Goal: Task Accomplishment & Management: Manage account settings

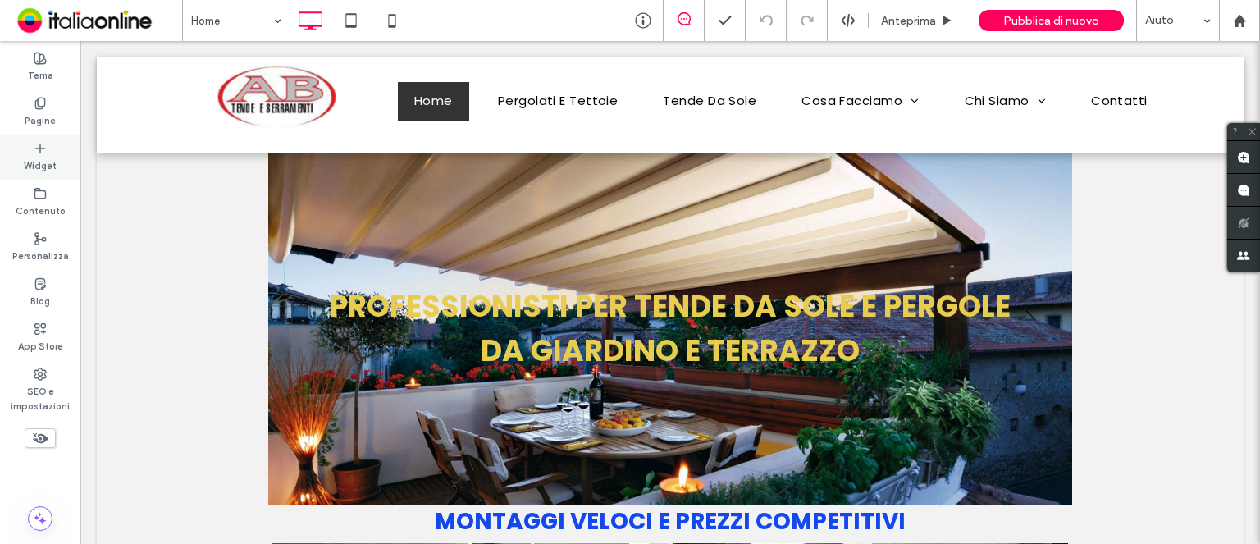
drag, startPoint x: 42, startPoint y: 117, endPoint x: 57, endPoint y: 162, distance: 47.5
click at [42, 117] on label "Pagine" at bounding box center [40, 119] width 31 height 18
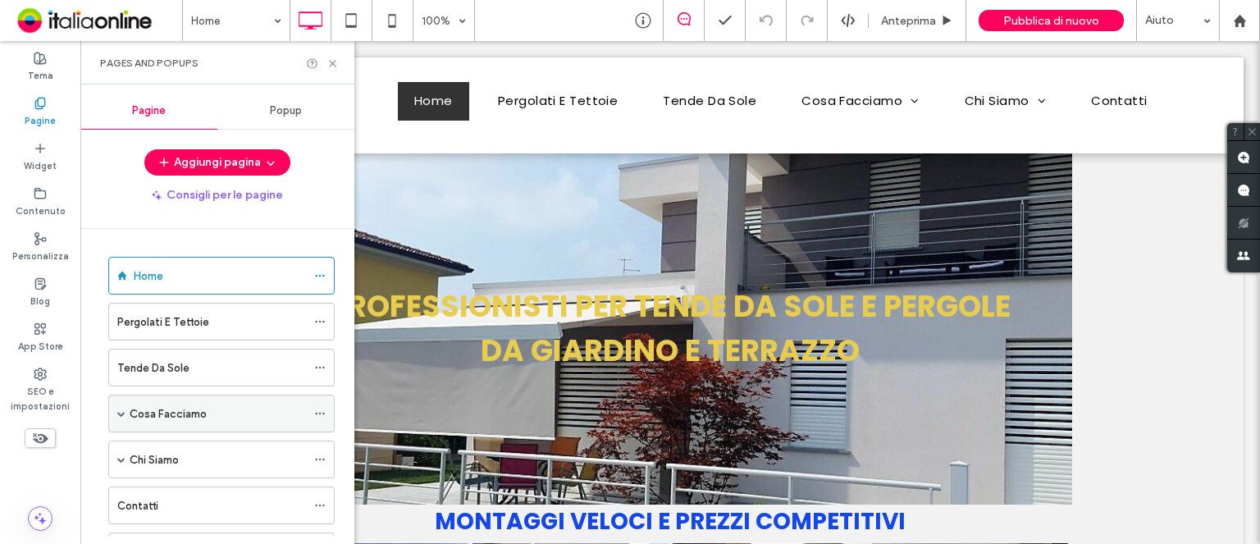
click at [154, 413] on label "Cosa Facciamo" at bounding box center [168, 413] width 77 height 29
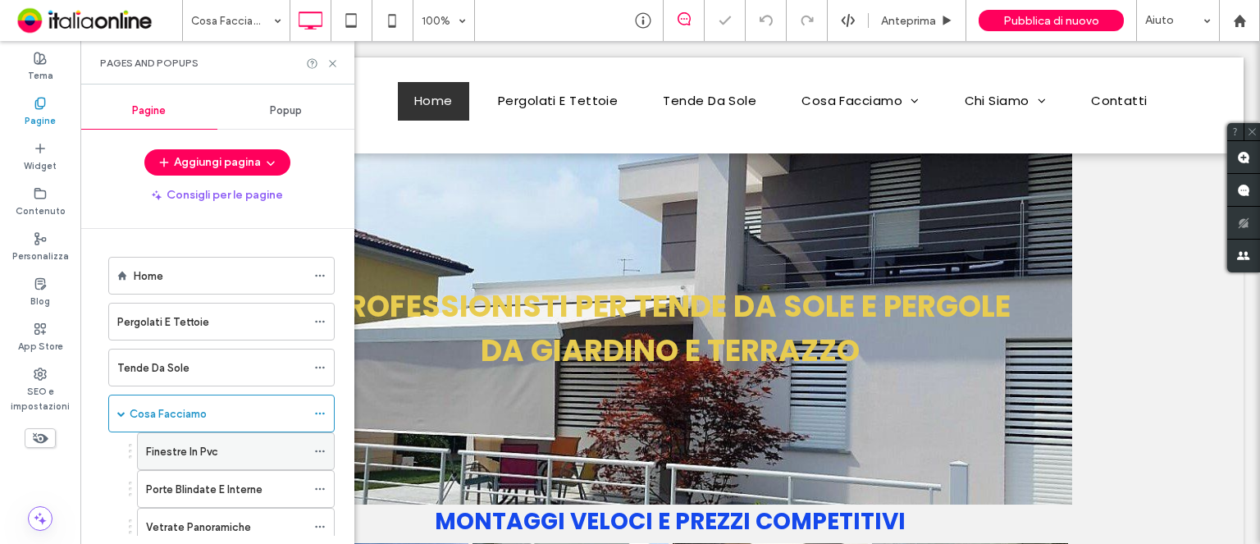
click at [196, 452] on label "Finestre In Pvc" at bounding box center [182, 451] width 72 height 29
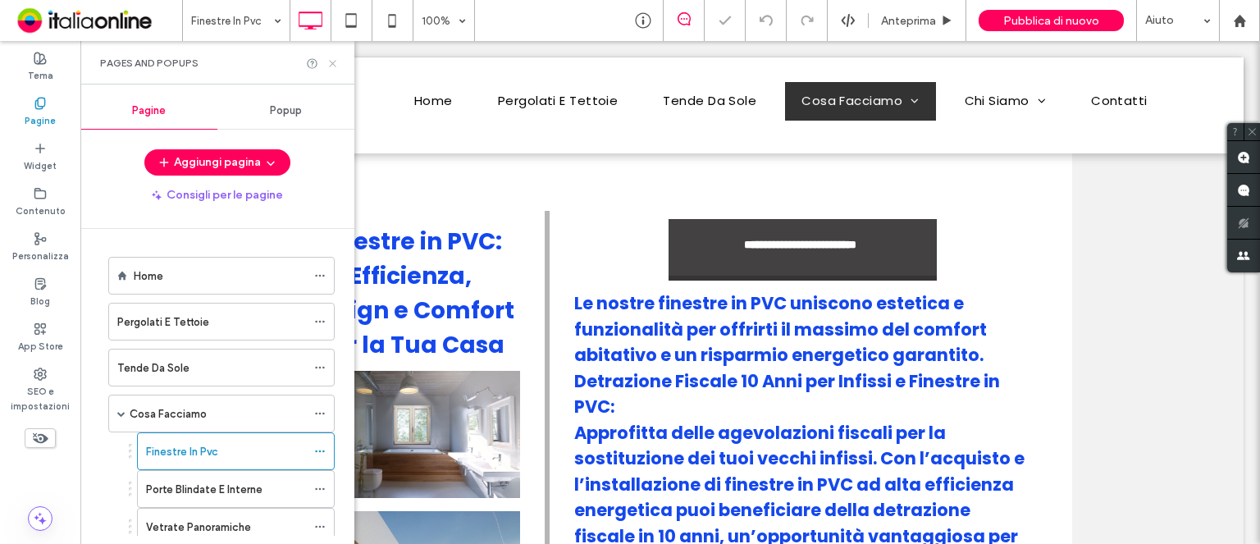
click at [338, 66] on icon at bounding box center [332, 63] width 12 height 12
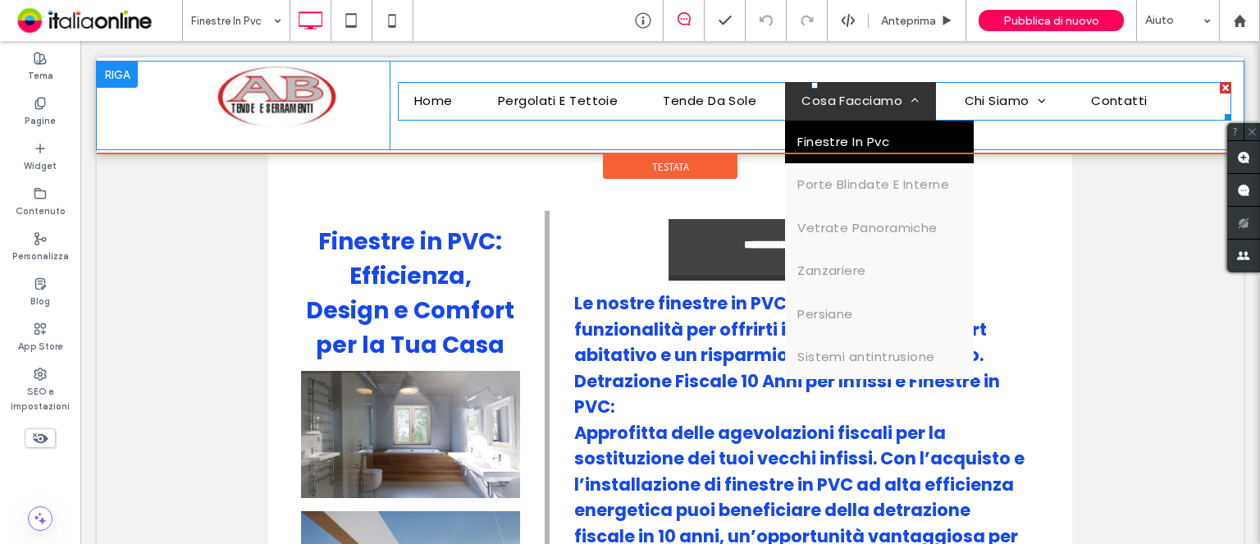
click at [820, 108] on span "Cosa Facciamo" at bounding box center [859, 101] width 117 height 19
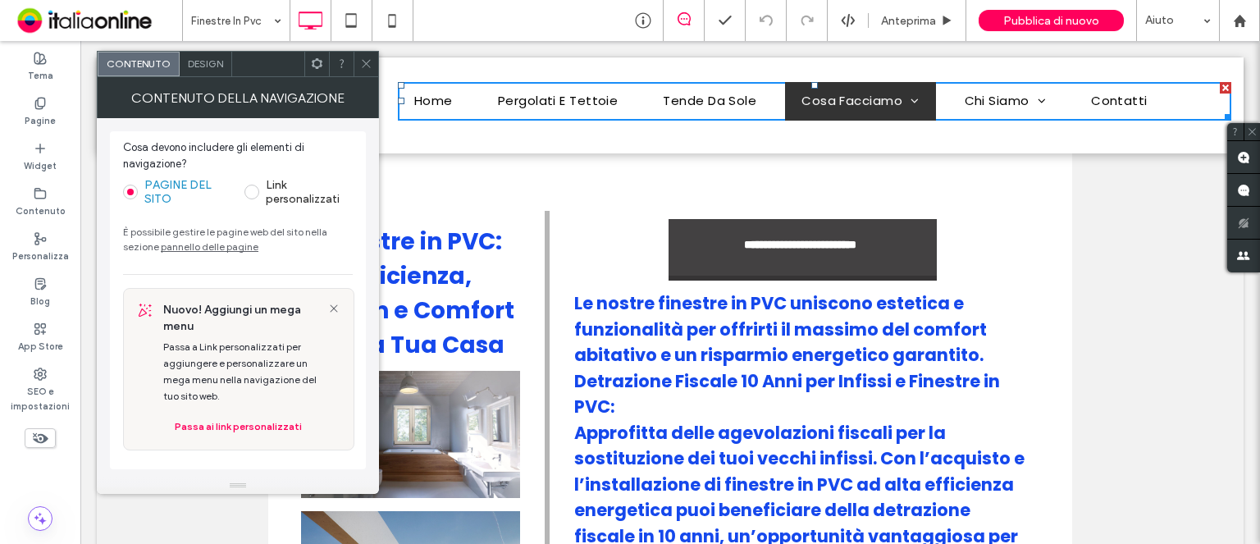
click at [367, 66] on icon at bounding box center [366, 63] width 12 height 12
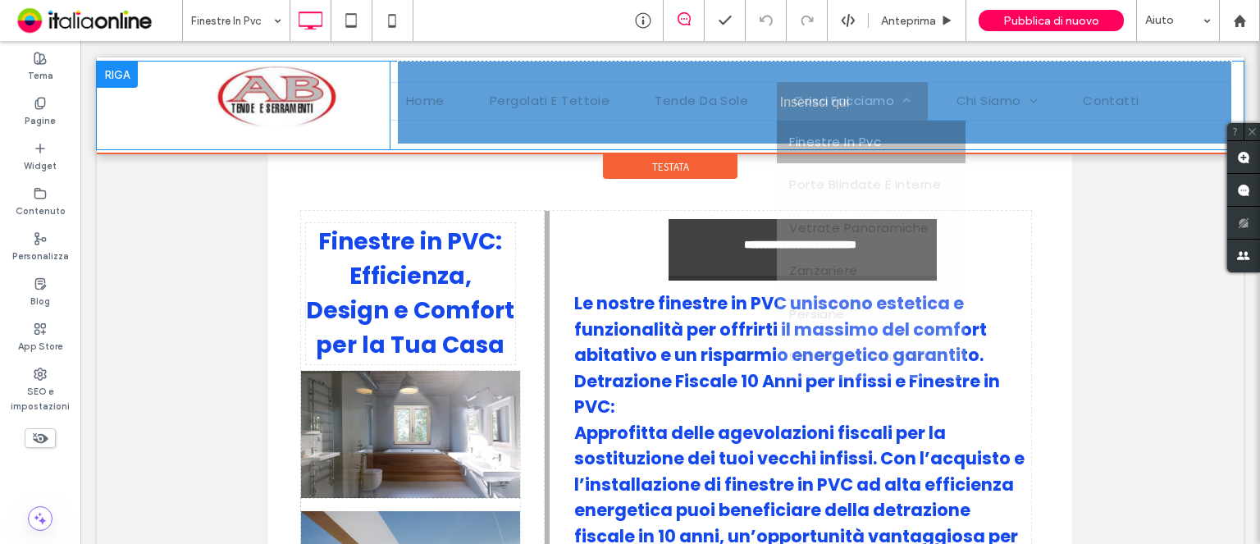
drag, startPoint x: 818, startPoint y: 140, endPoint x: 862, endPoint y: 138, distance: 44.4
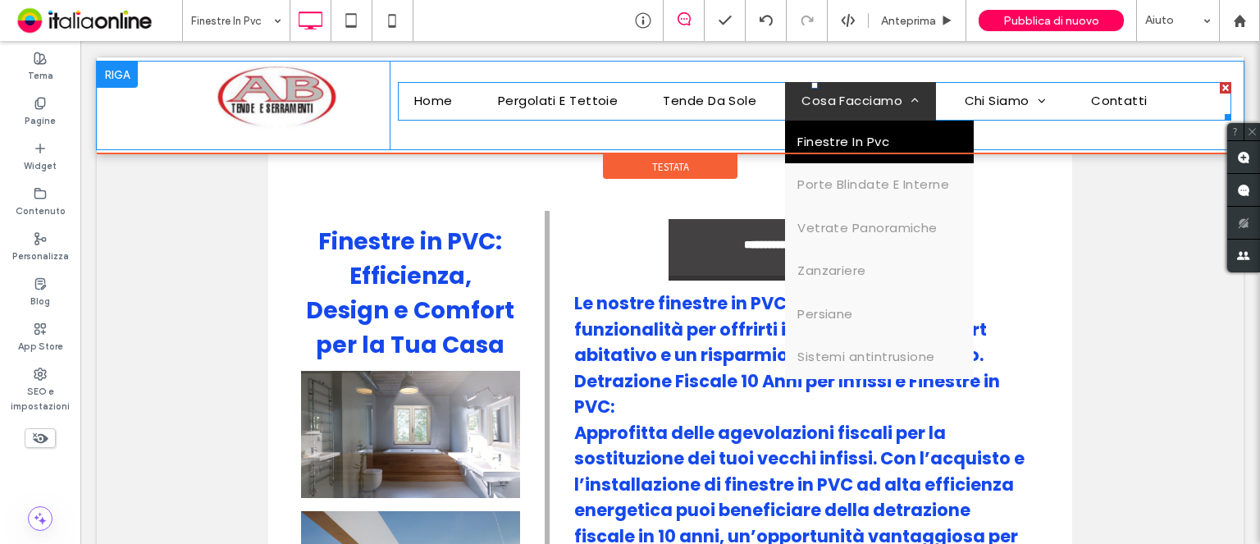
click at [866, 110] on span "Cosa Facciamo" at bounding box center [859, 101] width 117 height 19
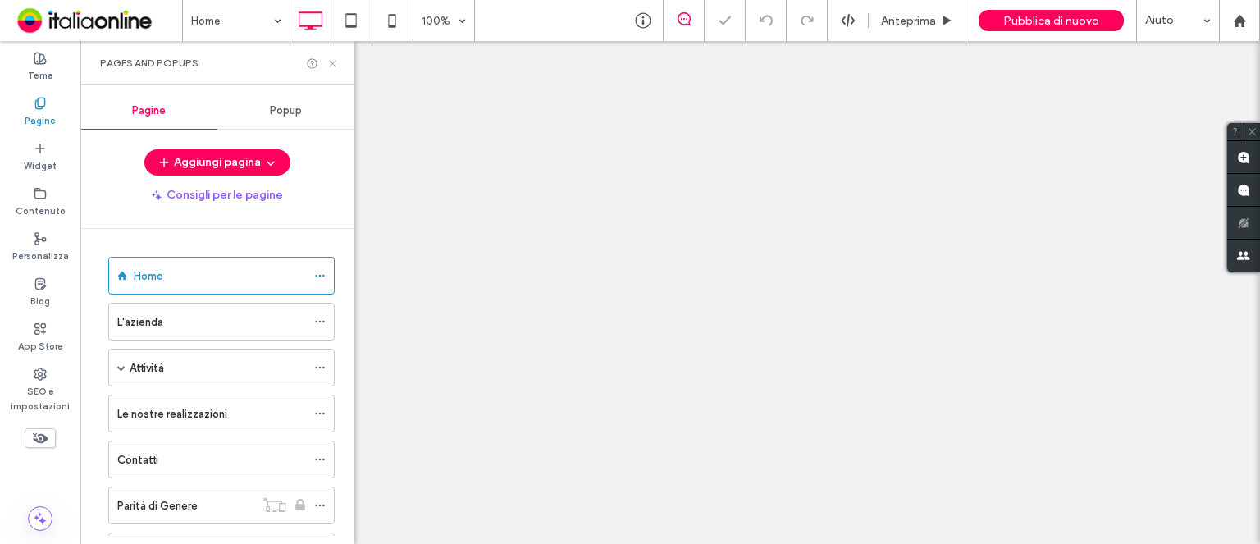
click at [333, 64] on use at bounding box center [332, 63] width 7 height 7
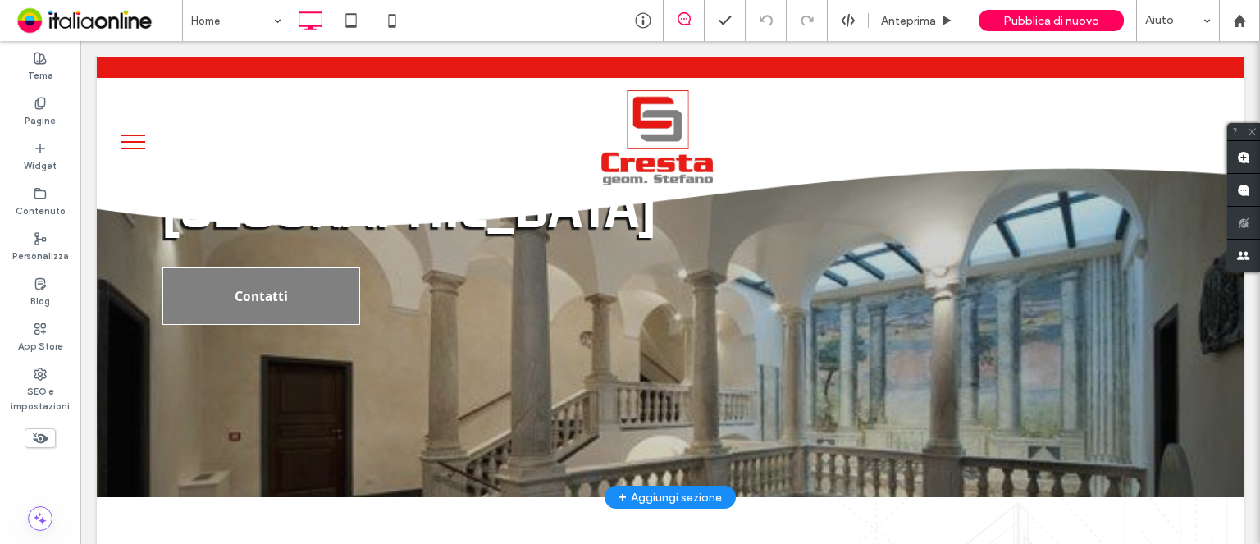
scroll to position [246, 0]
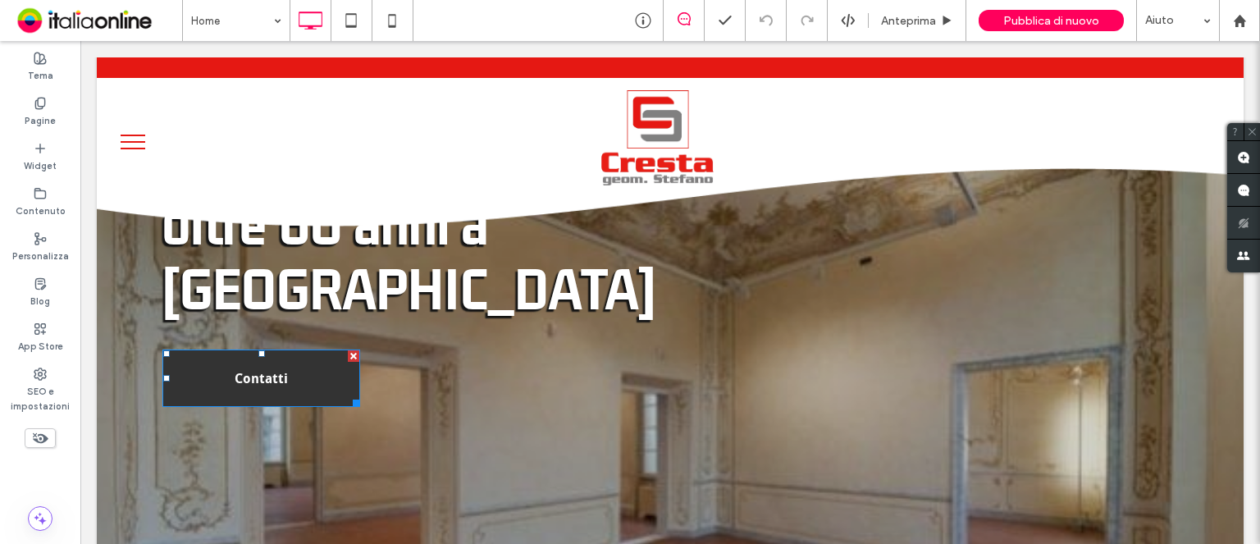
click at [259, 363] on span "Contatti" at bounding box center [261, 379] width 53 height 32
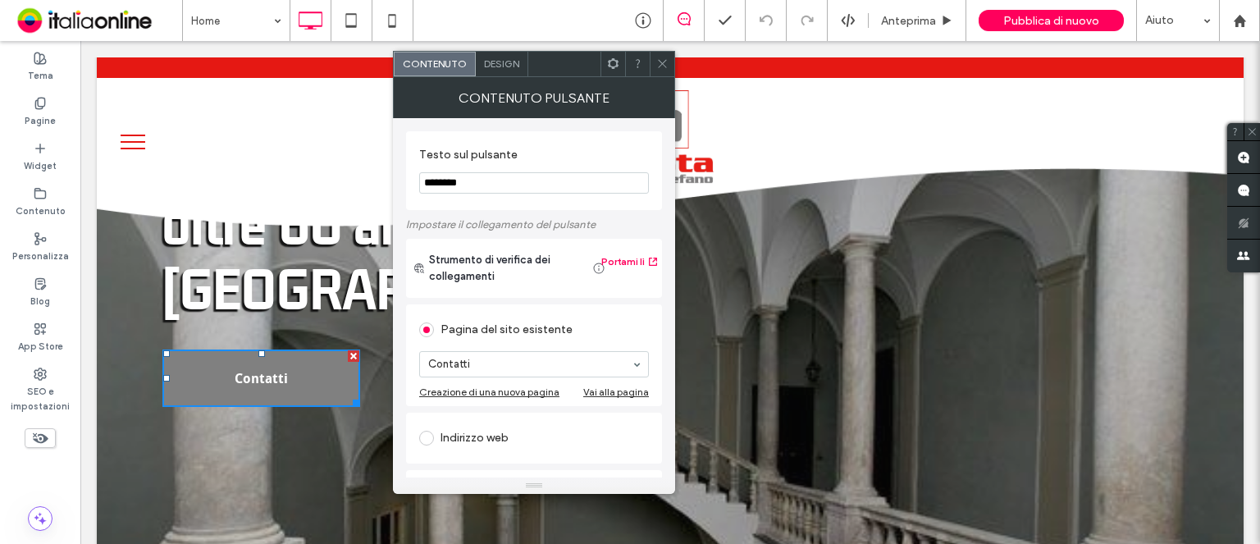
drag, startPoint x: 469, startPoint y: 181, endPoint x: 419, endPoint y: 185, distance: 50.2
click at [419, 185] on input "********" at bounding box center [534, 182] width 230 height 21
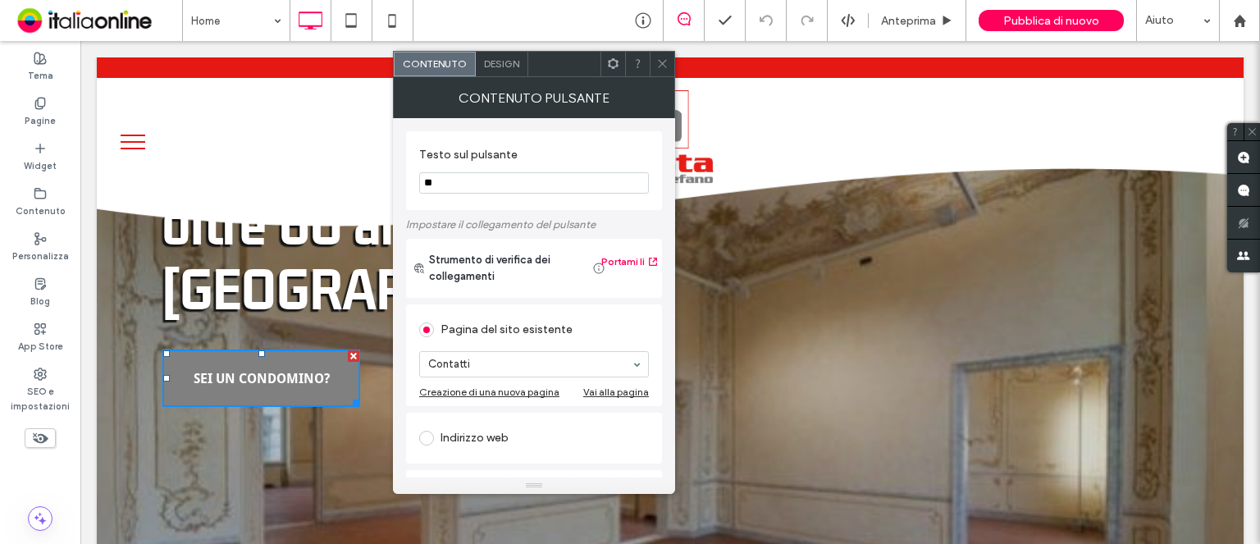
type input "*"
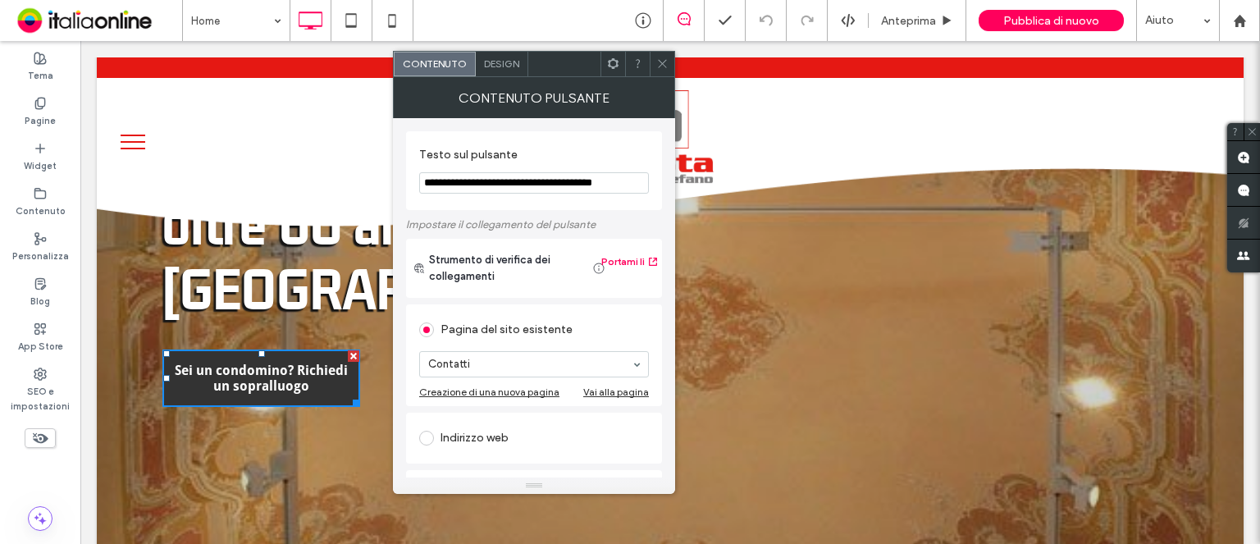
type input "**********"
click at [296, 354] on span "Sei un condomino? Richiedi un sopralluogo" at bounding box center [261, 378] width 176 height 48
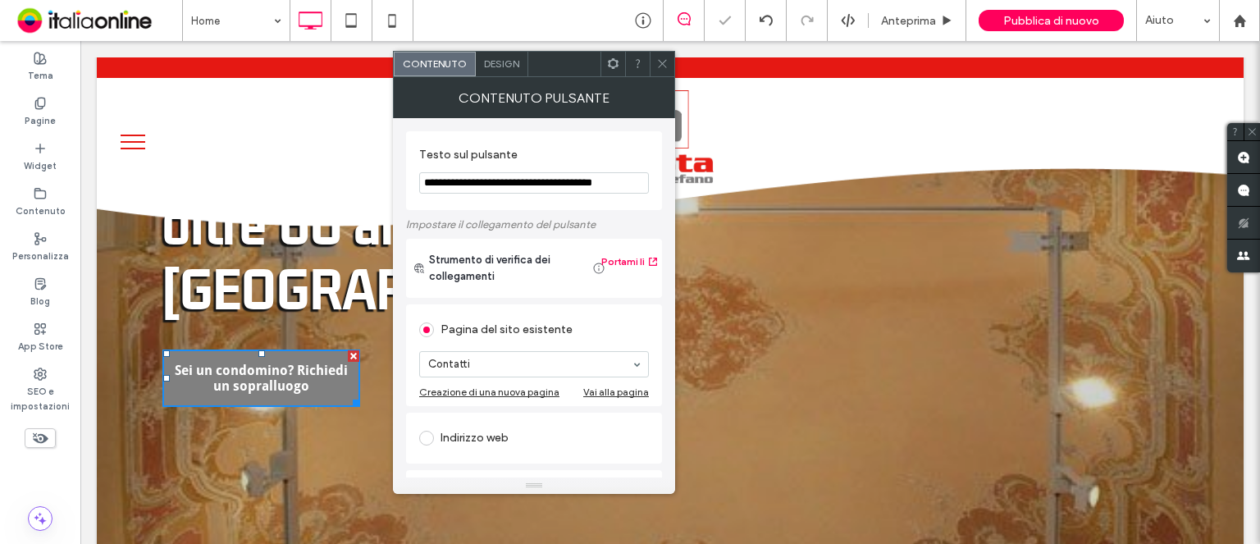
click at [520, 183] on input "**********" at bounding box center [534, 182] width 230 height 21
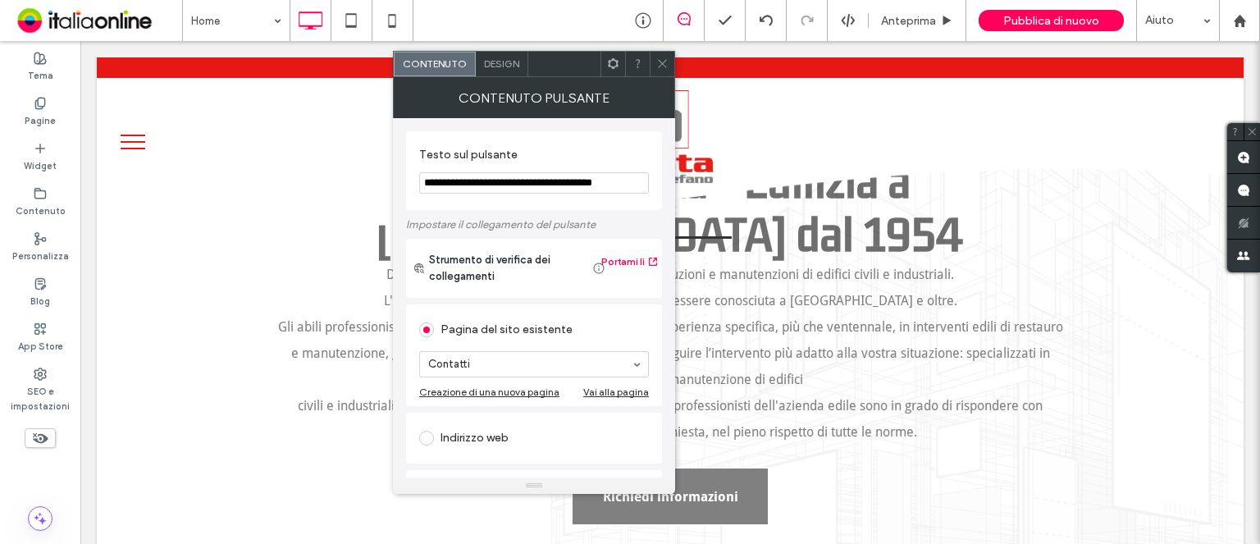
scroll to position [902, 0]
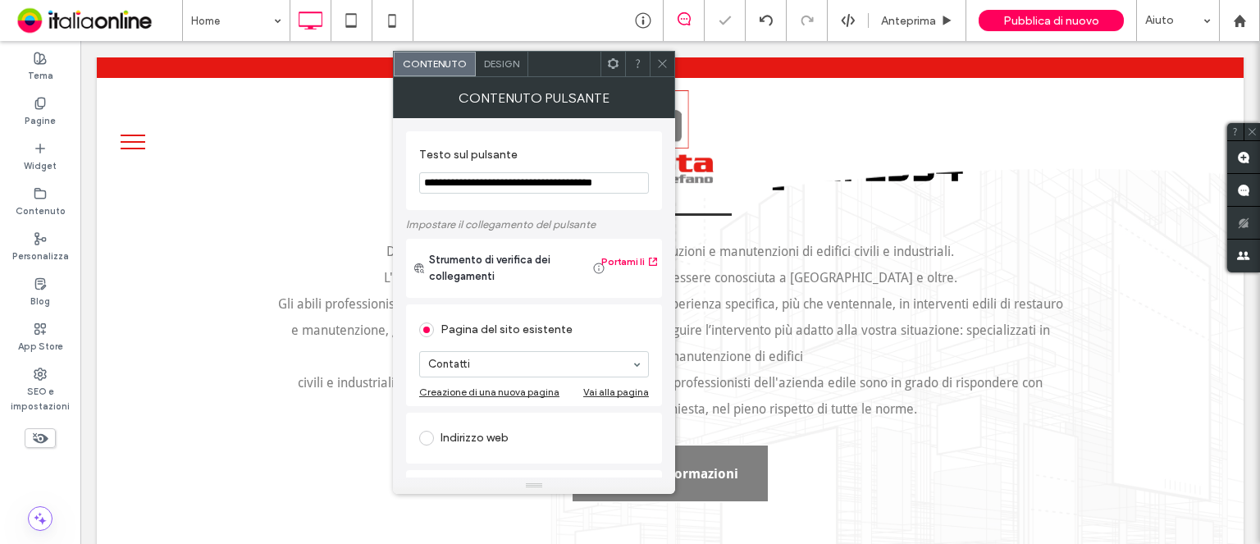
click at [664, 66] on icon at bounding box center [662, 63] width 12 height 12
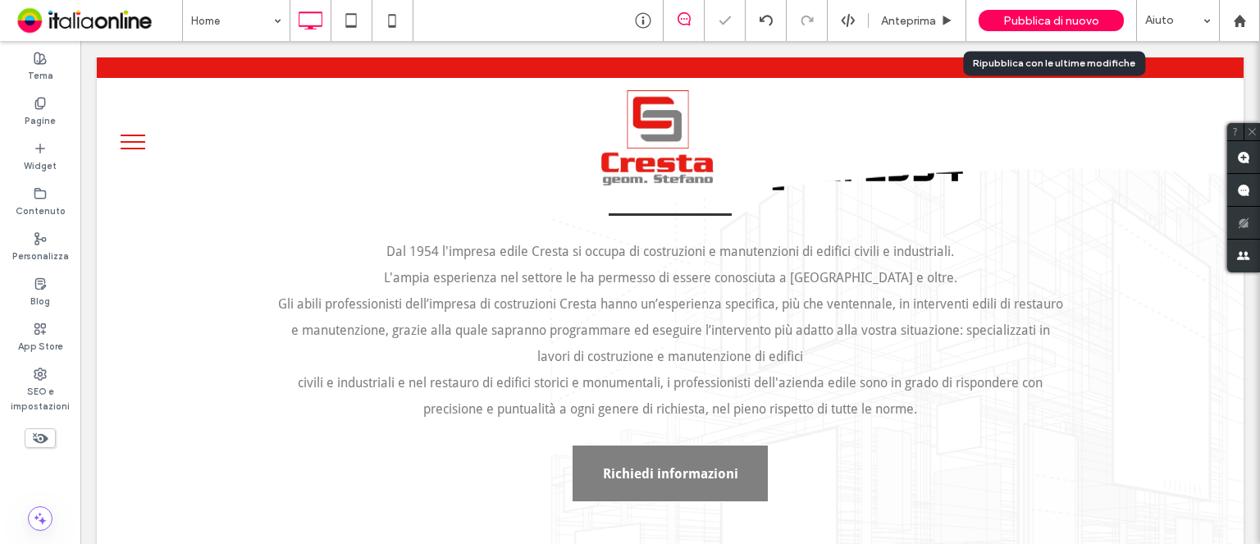
click at [1073, 29] on div "Pubblica di nuovo" at bounding box center [1050, 20] width 145 height 21
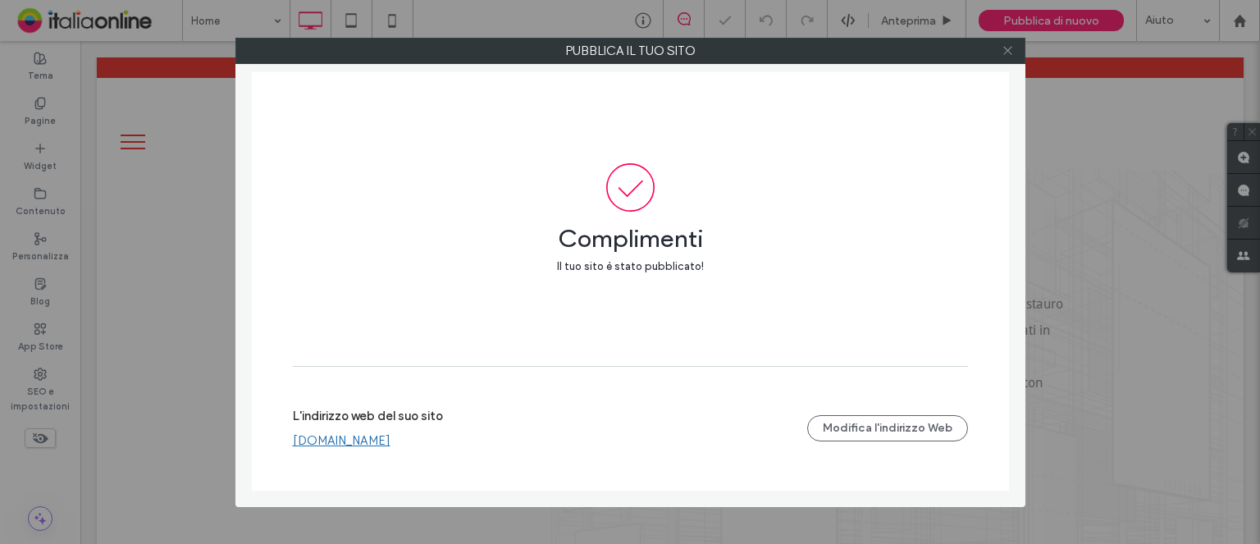
click at [1007, 51] on use at bounding box center [1007, 51] width 8 height 8
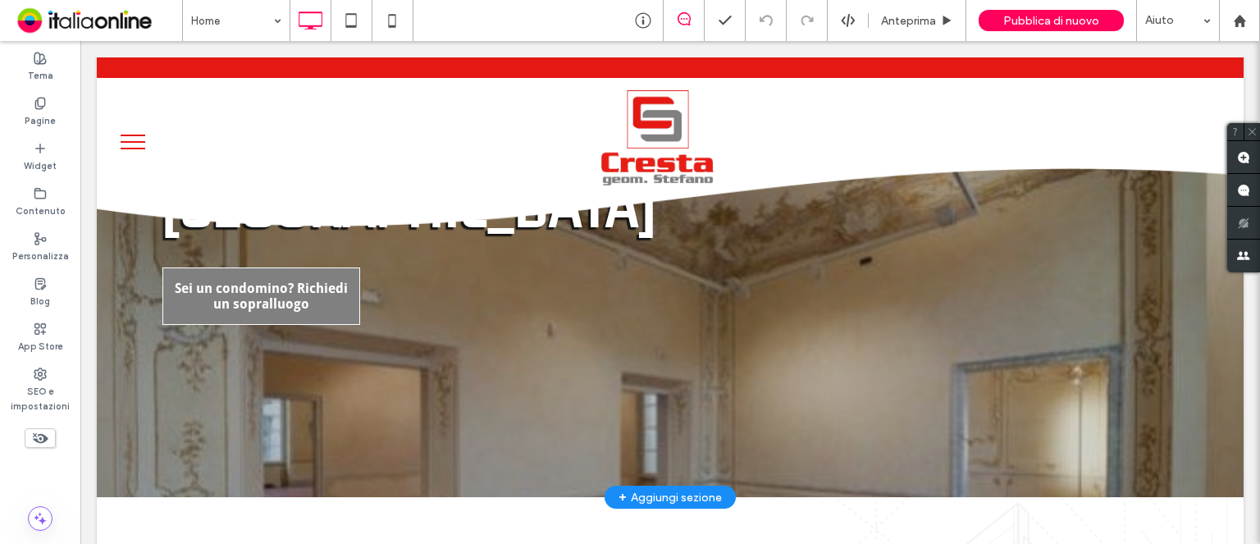
scroll to position [164, 0]
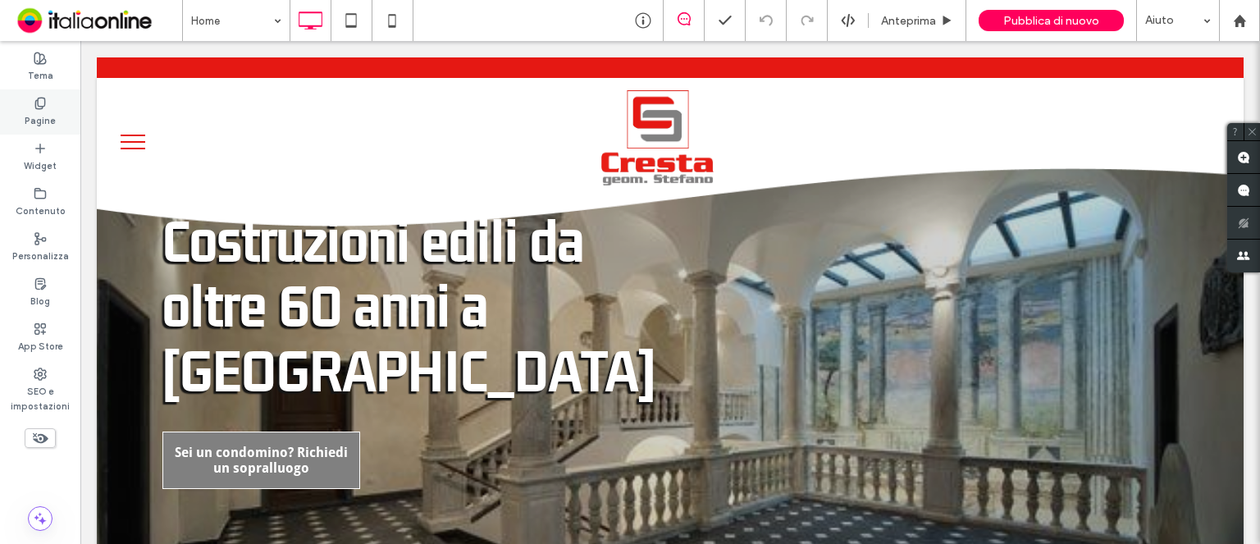
click at [57, 126] on div "Pagine" at bounding box center [40, 111] width 80 height 45
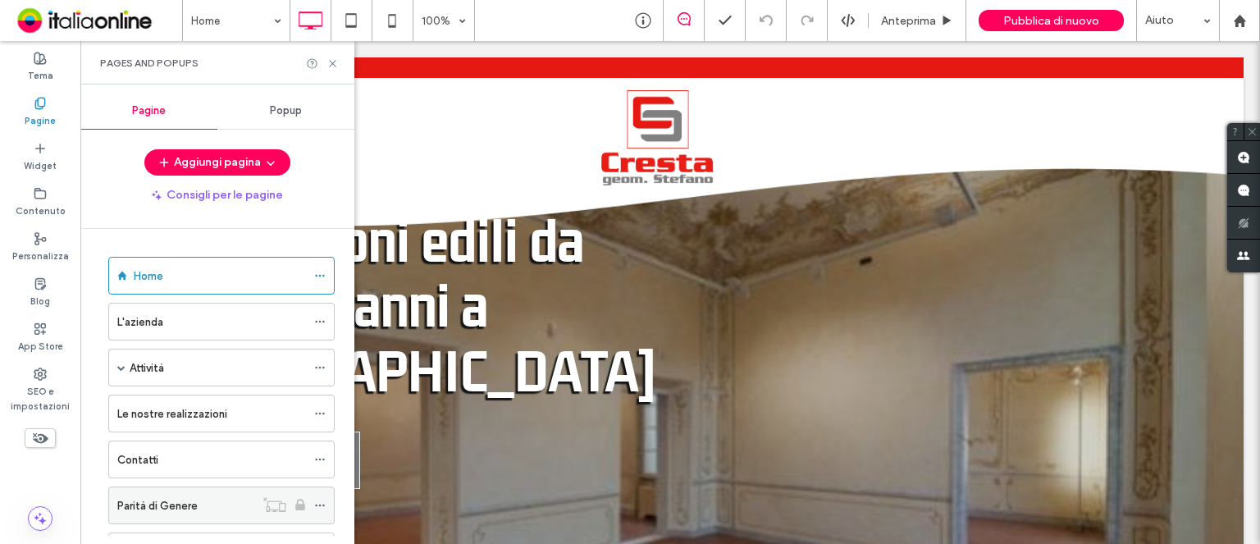
scroll to position [72, 0]
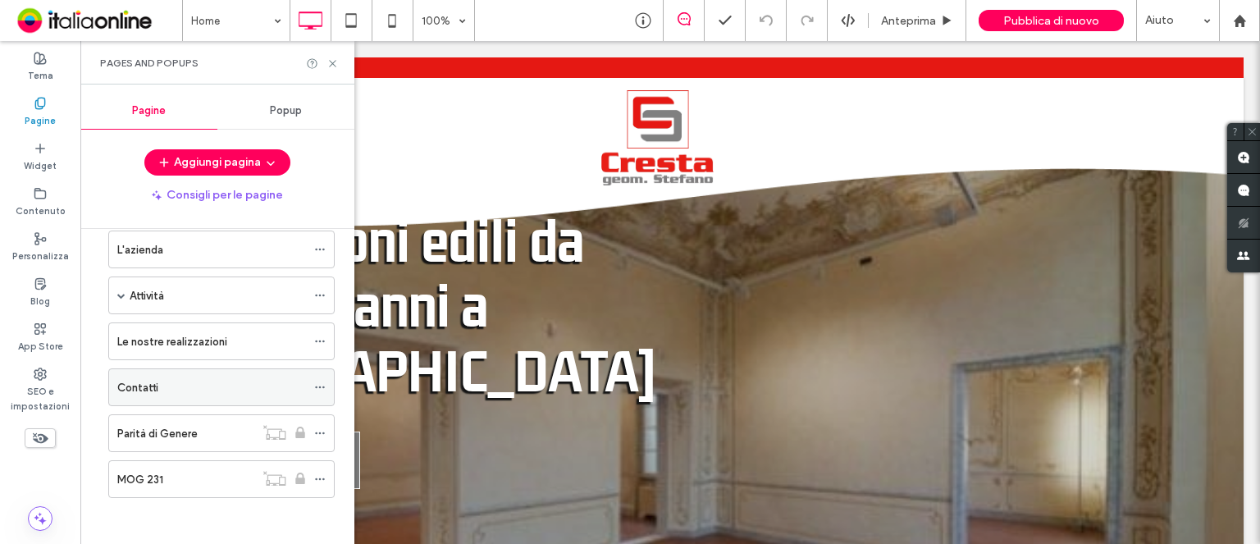
click at [139, 390] on label "Contatti" at bounding box center [137, 387] width 41 height 29
click at [335, 65] on icon at bounding box center [332, 63] width 12 height 12
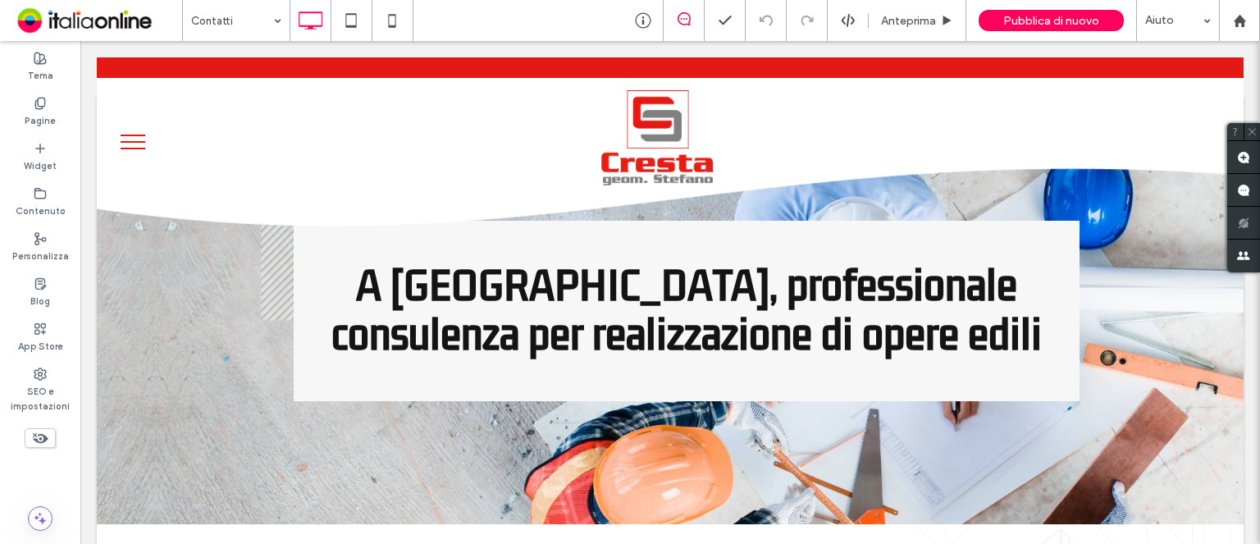
scroll to position [61, 0]
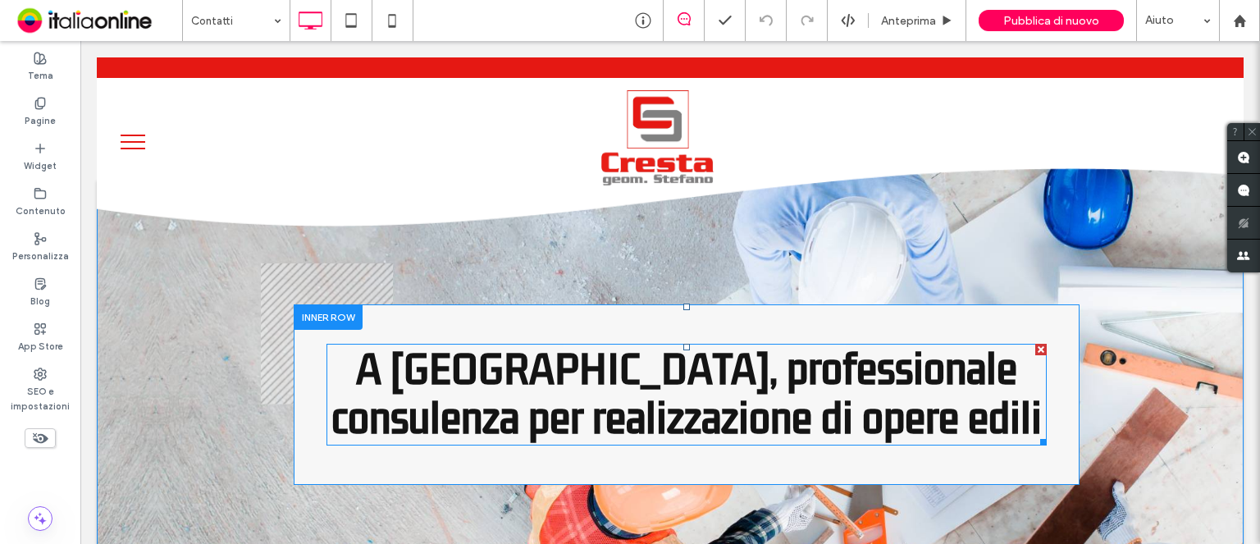
click at [918, 421] on h1 "A Genova, professionale consulenza per realizzazione di opere edili" at bounding box center [686, 394] width 720 height 98
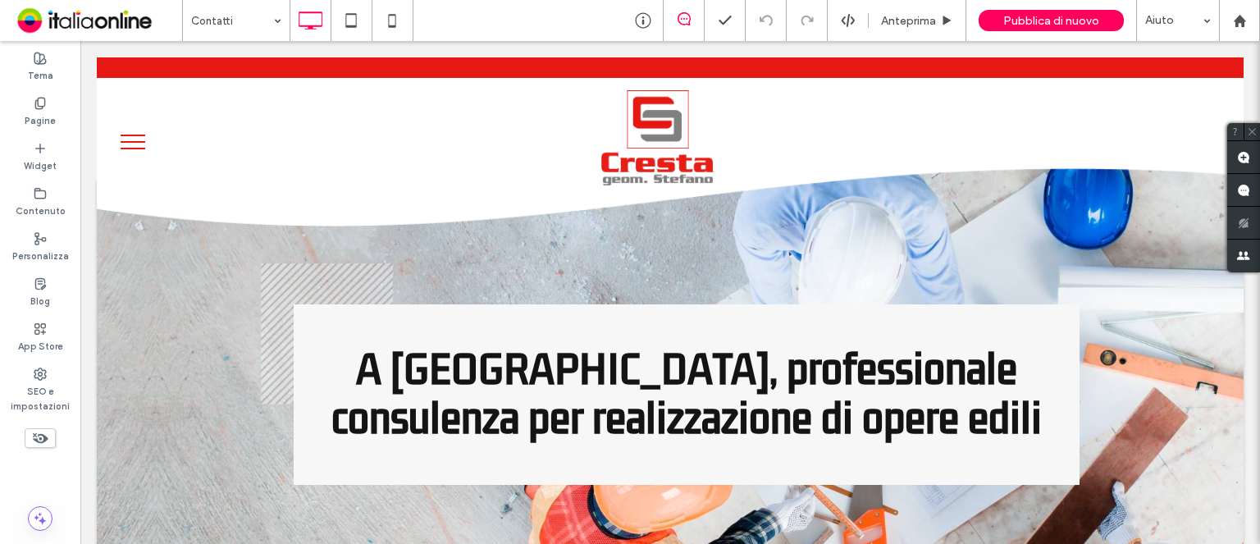
type input "**********"
type input "**"
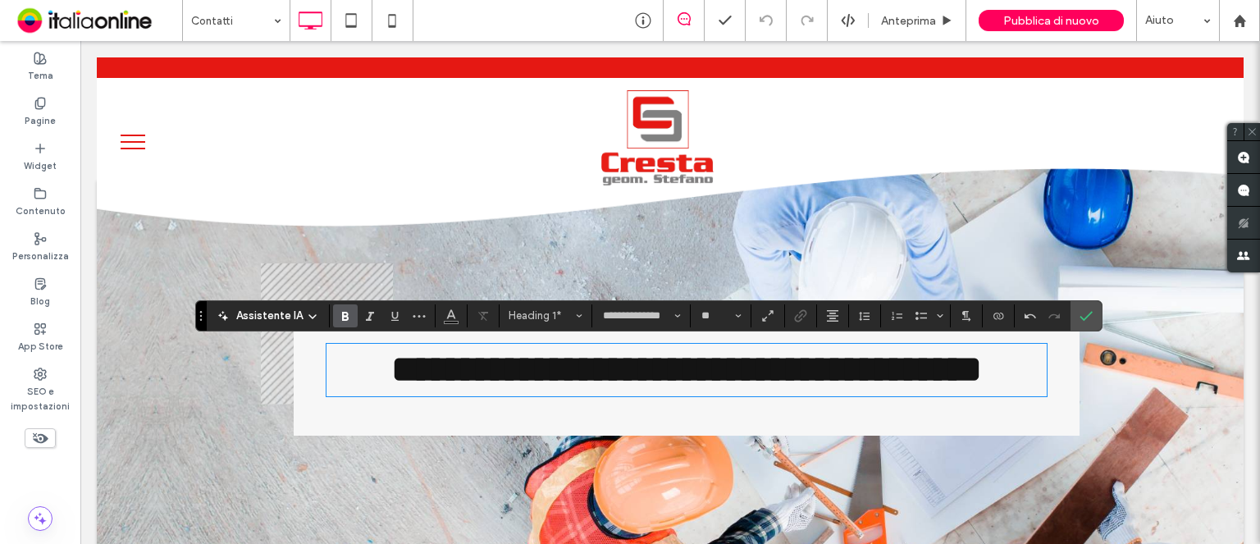
scroll to position [3, 0]
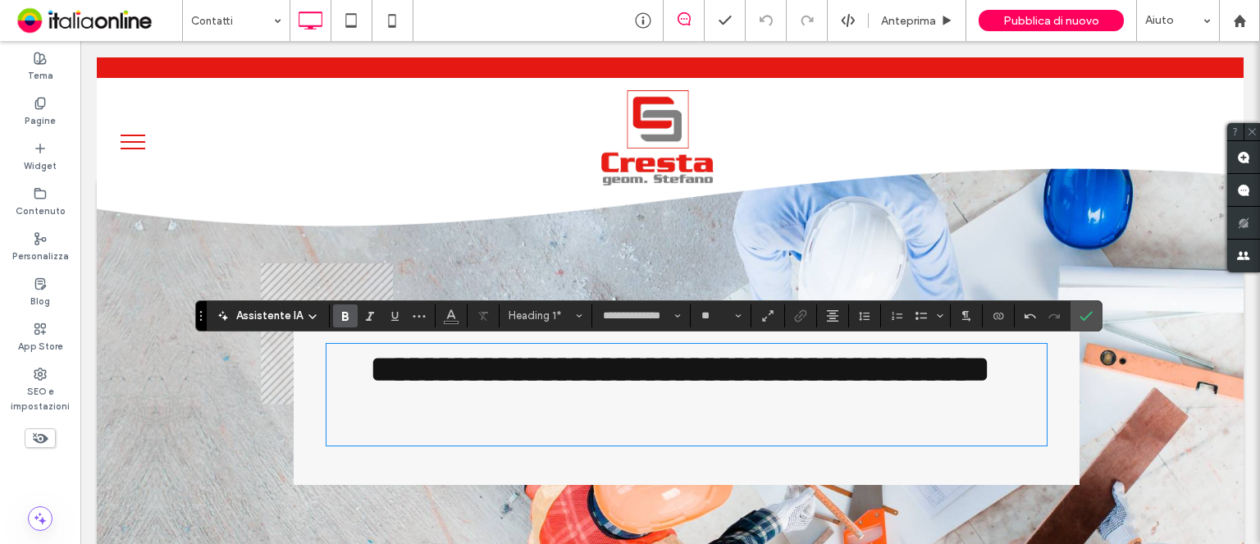
click at [707, 372] on span "**********" at bounding box center [680, 369] width 620 height 38
click at [752, 376] on span "**********" at bounding box center [679, 369] width 605 height 38
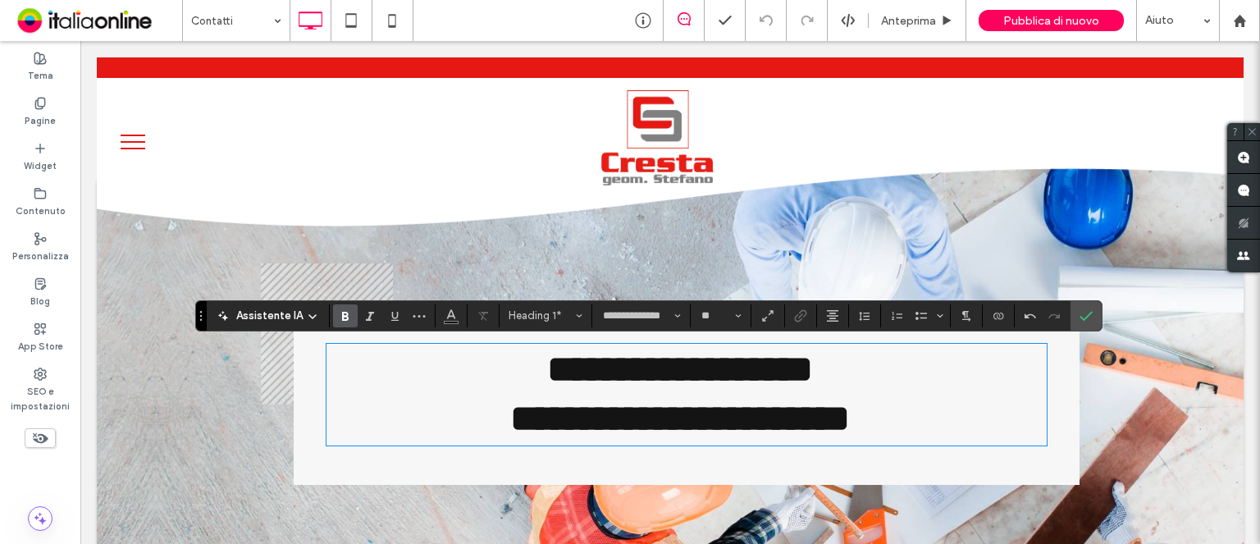
scroll to position [3, 0]
click at [1107, 29] on div "Pubblica di nuovo" at bounding box center [1050, 20] width 145 height 21
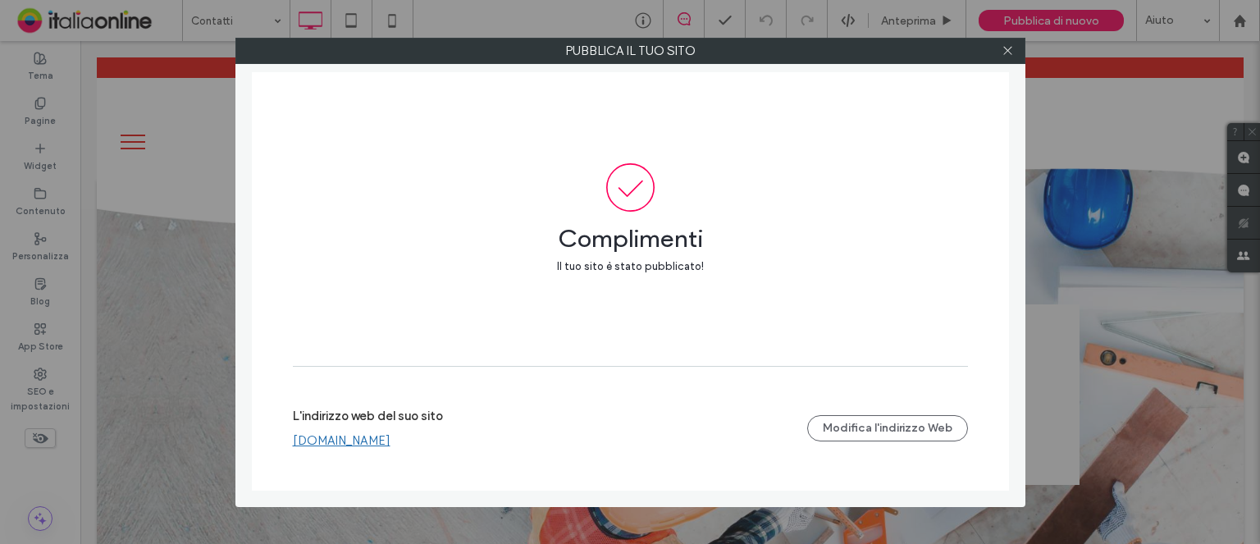
drag, startPoint x: 1010, startPoint y: 55, endPoint x: 998, endPoint y: 62, distance: 14.3
click at [1010, 55] on icon at bounding box center [1007, 50] width 12 height 12
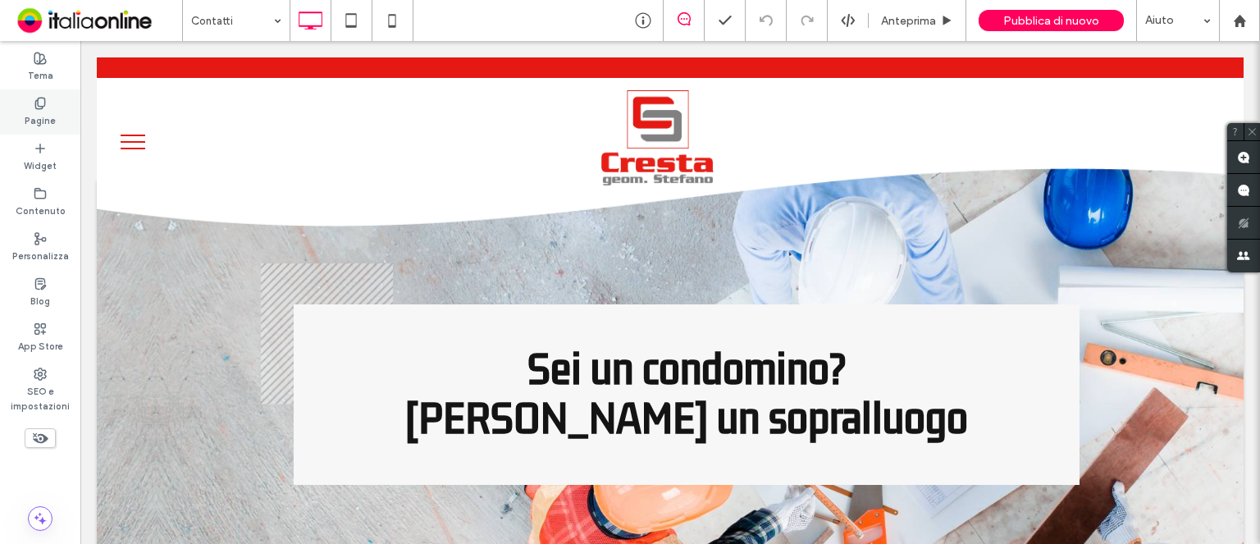
click at [54, 112] on label "Pagine" at bounding box center [40, 119] width 31 height 18
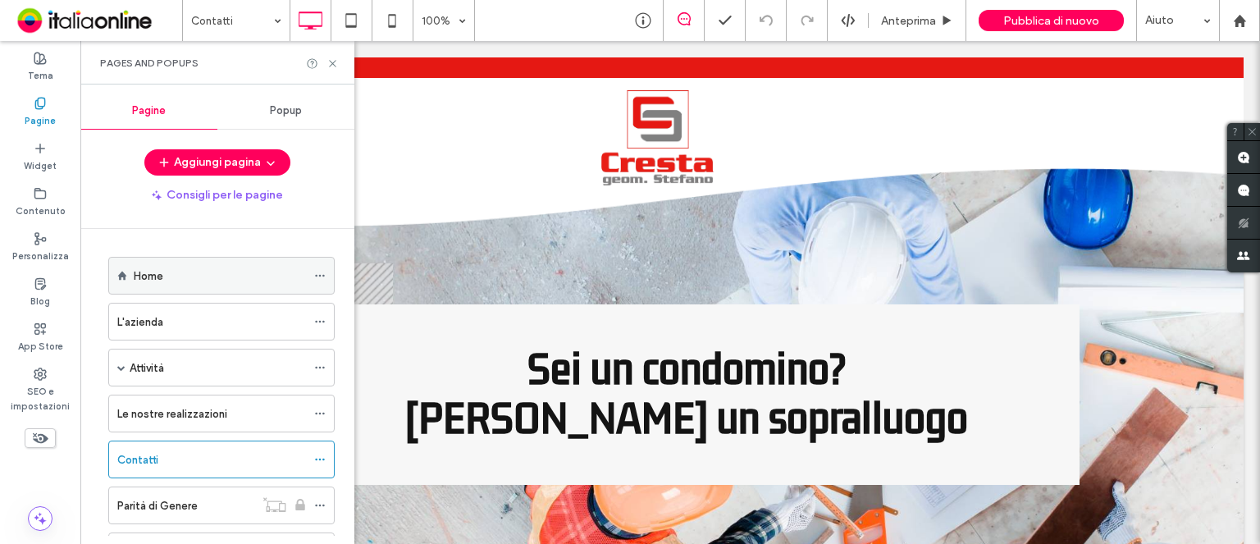
click at [140, 276] on label "Home" at bounding box center [149, 276] width 30 height 29
click at [333, 65] on icon at bounding box center [332, 63] width 12 height 12
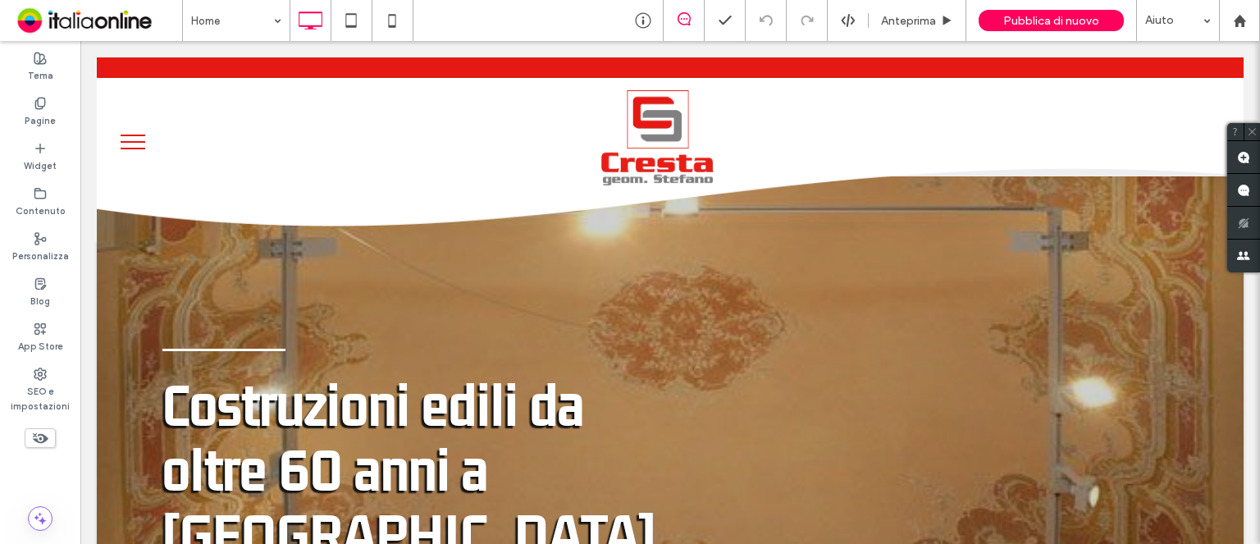
click at [136, 144] on button "menu" at bounding box center [133, 142] width 43 height 43
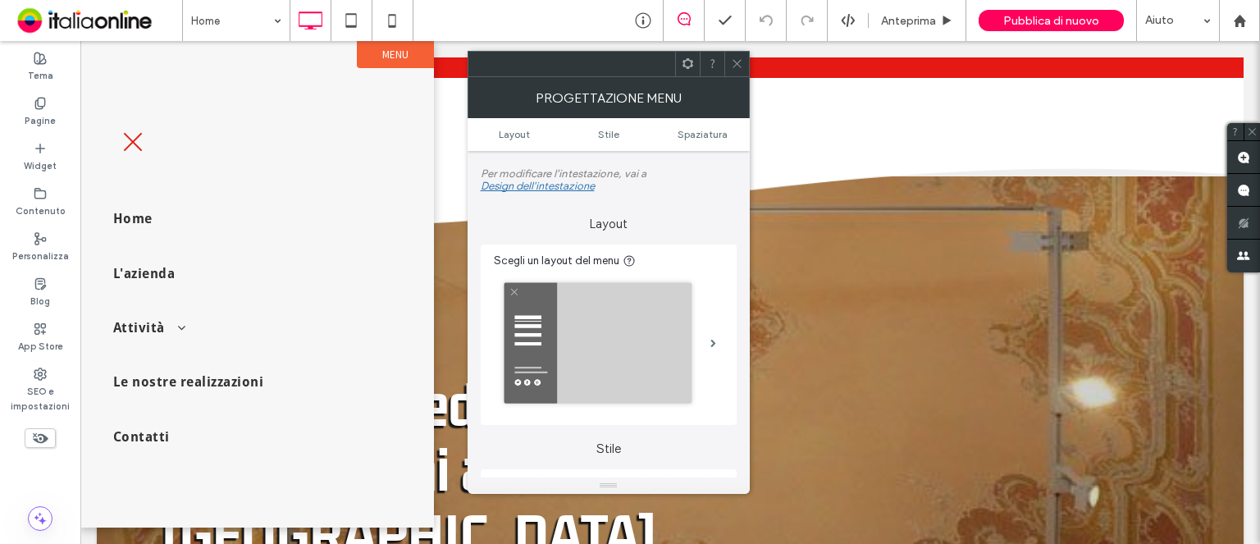
click at [740, 66] on icon at bounding box center [737, 63] width 12 height 12
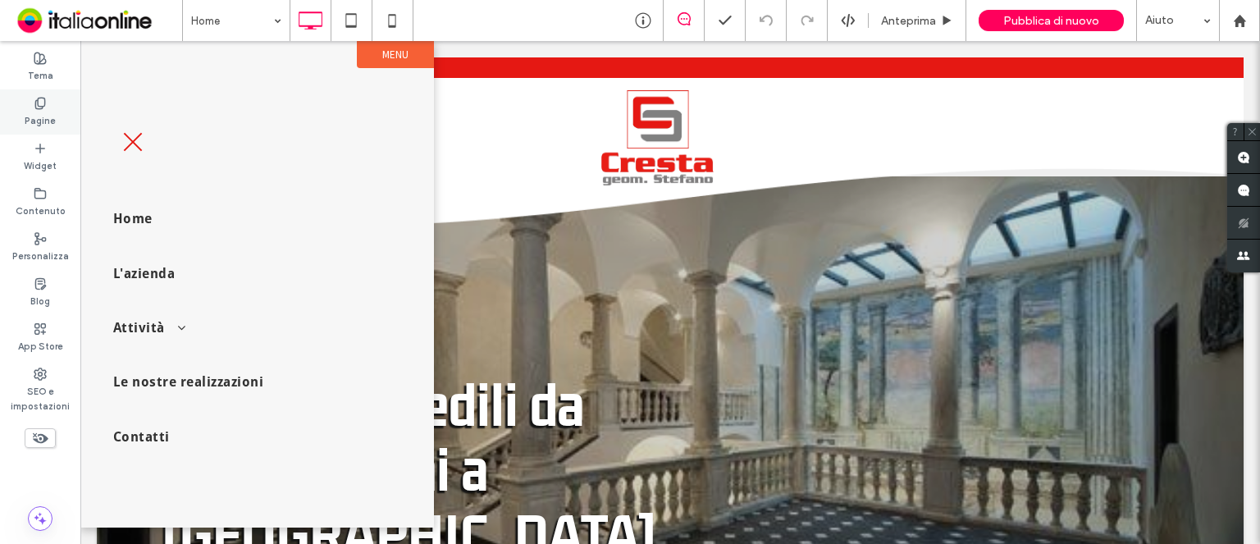
click at [47, 130] on div "Pagine" at bounding box center [40, 111] width 80 height 45
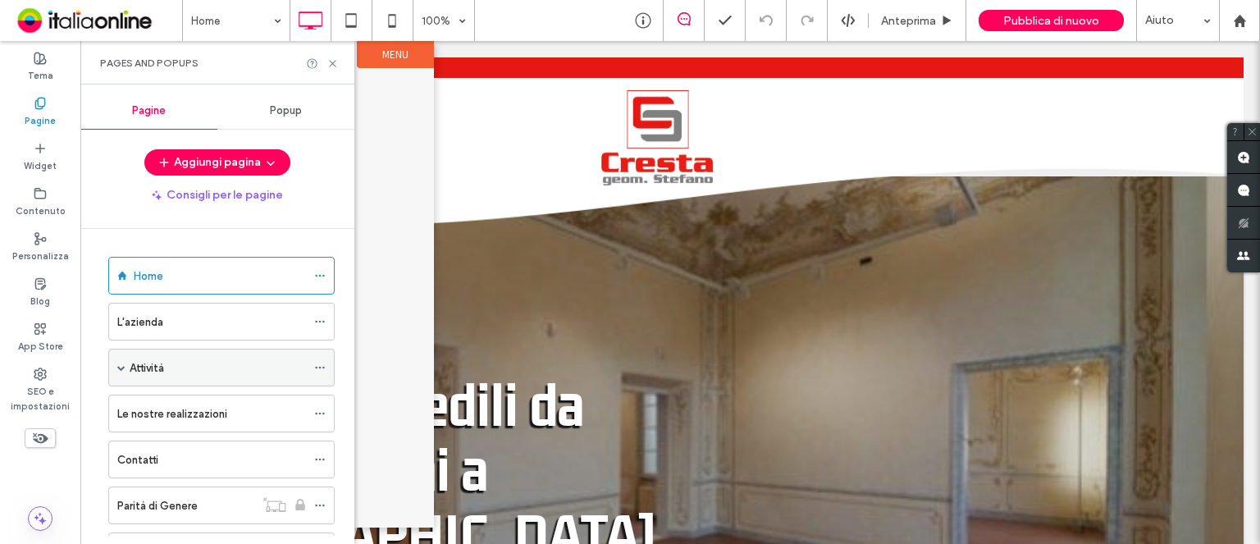
click at [148, 373] on label "Attività" at bounding box center [147, 367] width 34 height 29
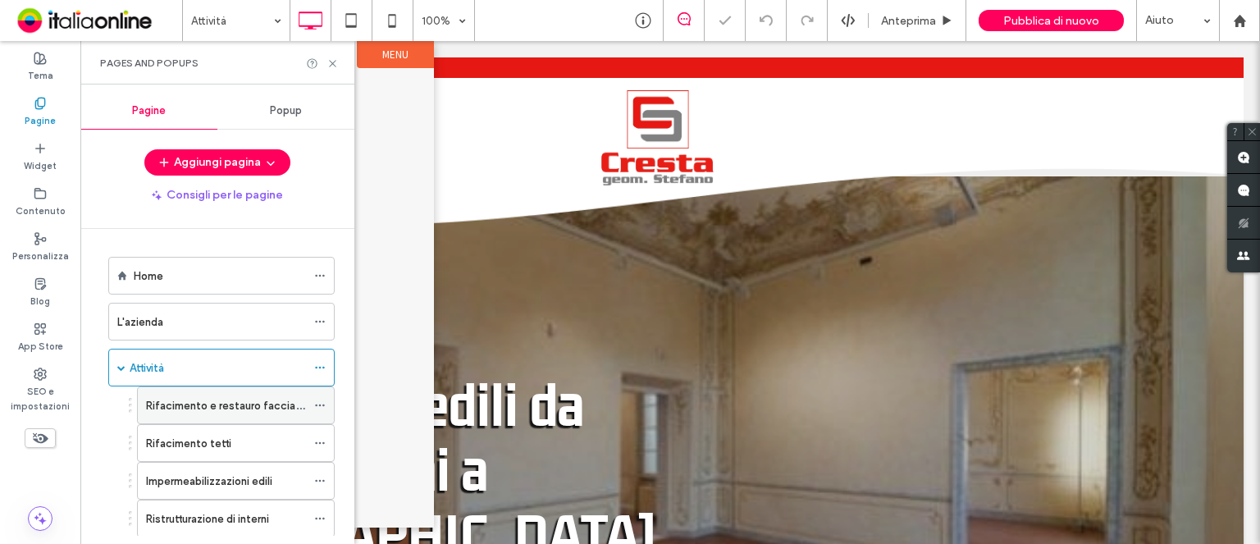
click at [216, 406] on label "Rifacimento e restauro facciate" at bounding box center [226, 405] width 161 height 29
click at [335, 66] on icon at bounding box center [332, 63] width 12 height 12
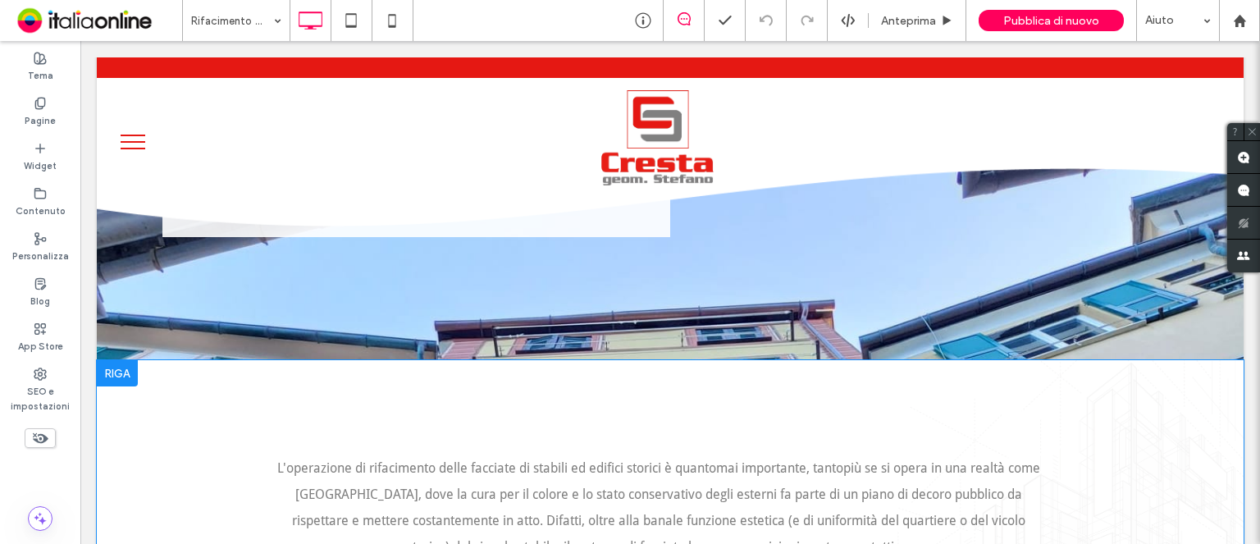
scroll to position [574, 0]
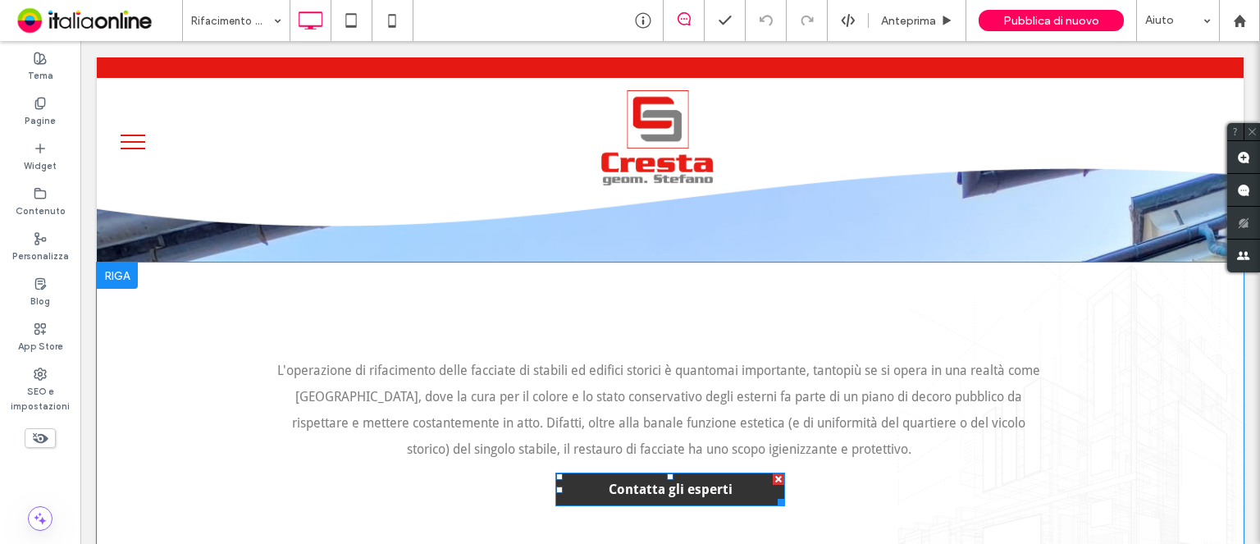
click at [729, 472] on link "Contatta gli esperti" at bounding box center [670, 489] width 230 height 34
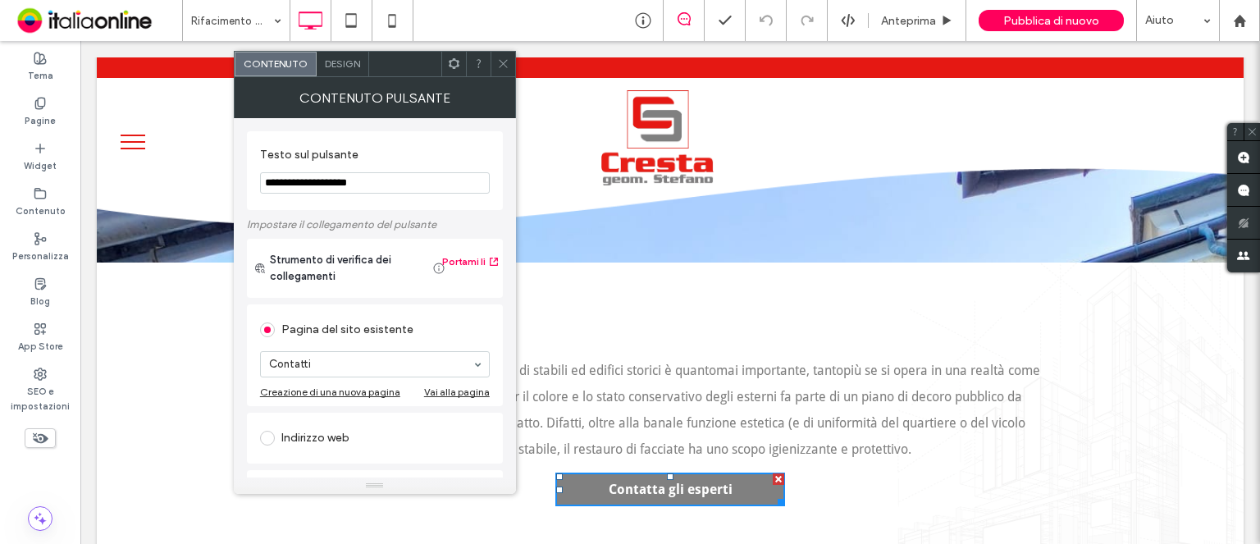
drag, startPoint x: 361, startPoint y: 185, endPoint x: 261, endPoint y: 189, distance: 100.1
click at [261, 189] on input "**********" at bounding box center [375, 182] width 230 height 21
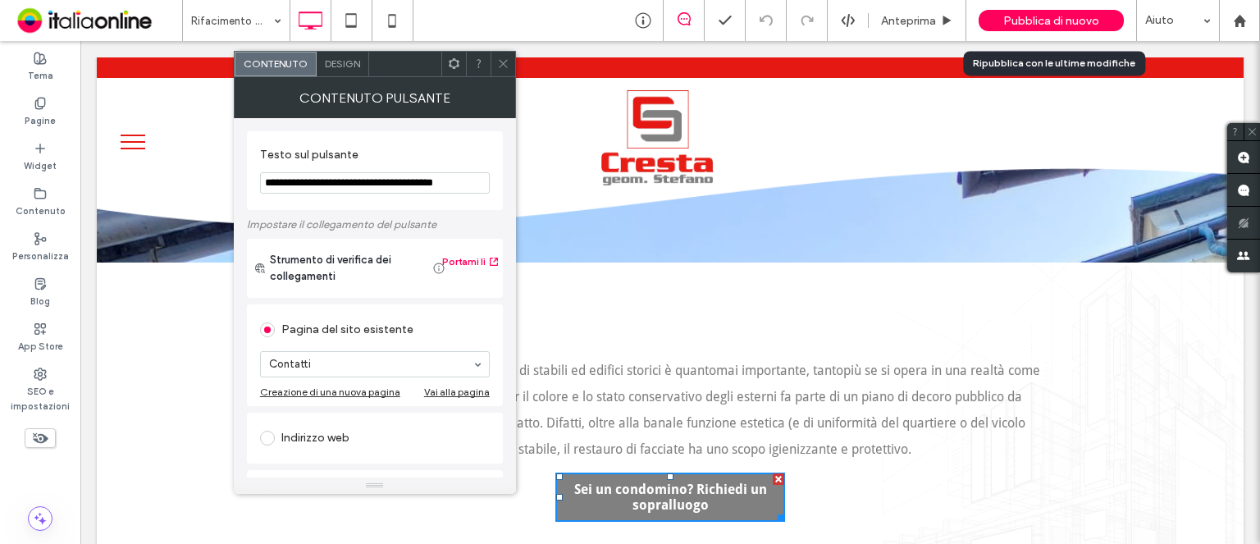
type input "**********"
click at [1076, 25] on span "Pubblica di nuovo" at bounding box center [1051, 21] width 96 height 14
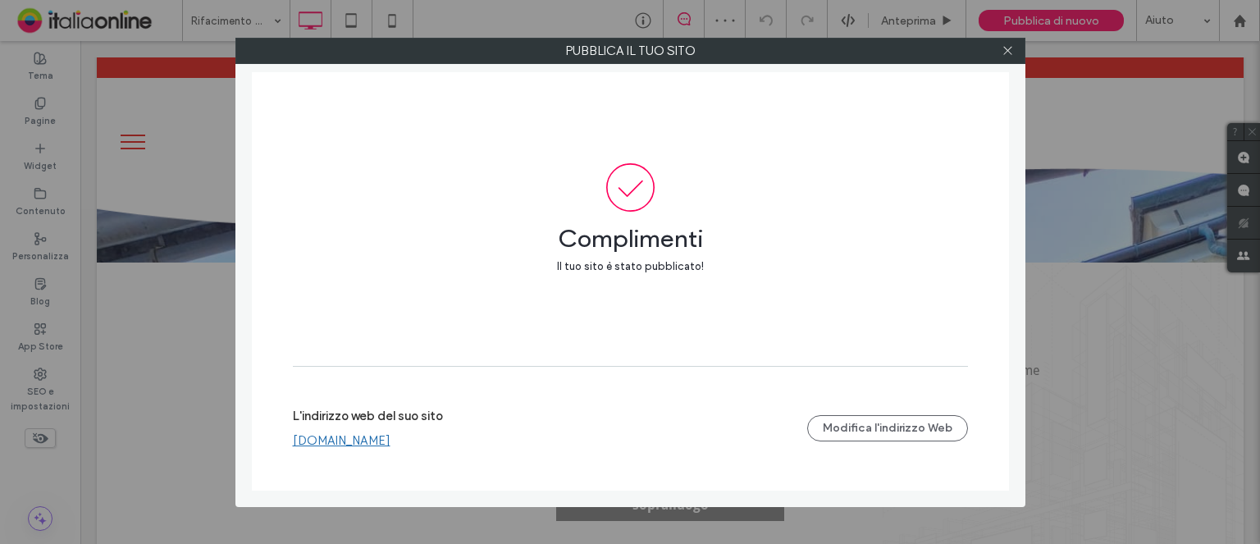
click at [1014, 54] on div at bounding box center [1008, 51] width 25 height 25
click at [1010, 51] on icon at bounding box center [1007, 50] width 12 height 12
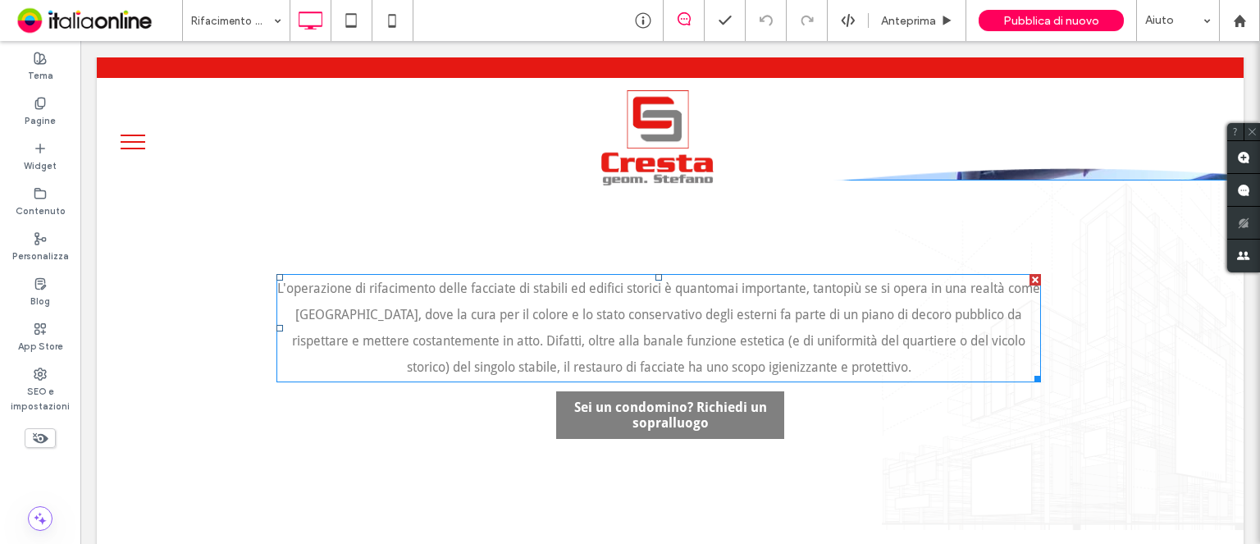
scroll to position [246, 0]
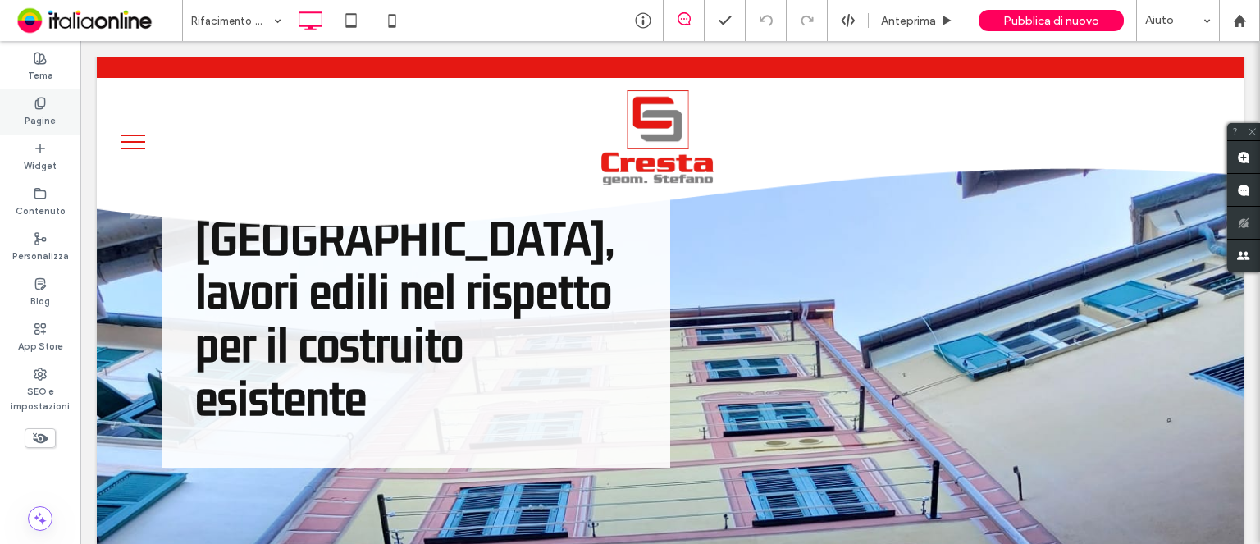
click at [48, 127] on label "Pagine" at bounding box center [40, 119] width 31 height 18
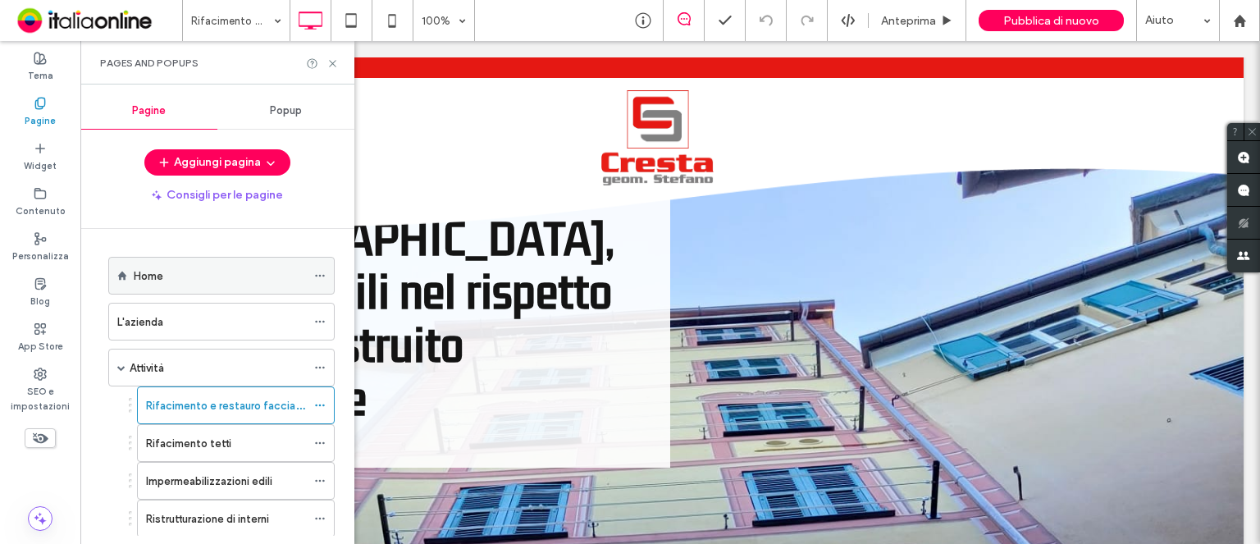
click at [158, 279] on label "Home" at bounding box center [149, 276] width 30 height 29
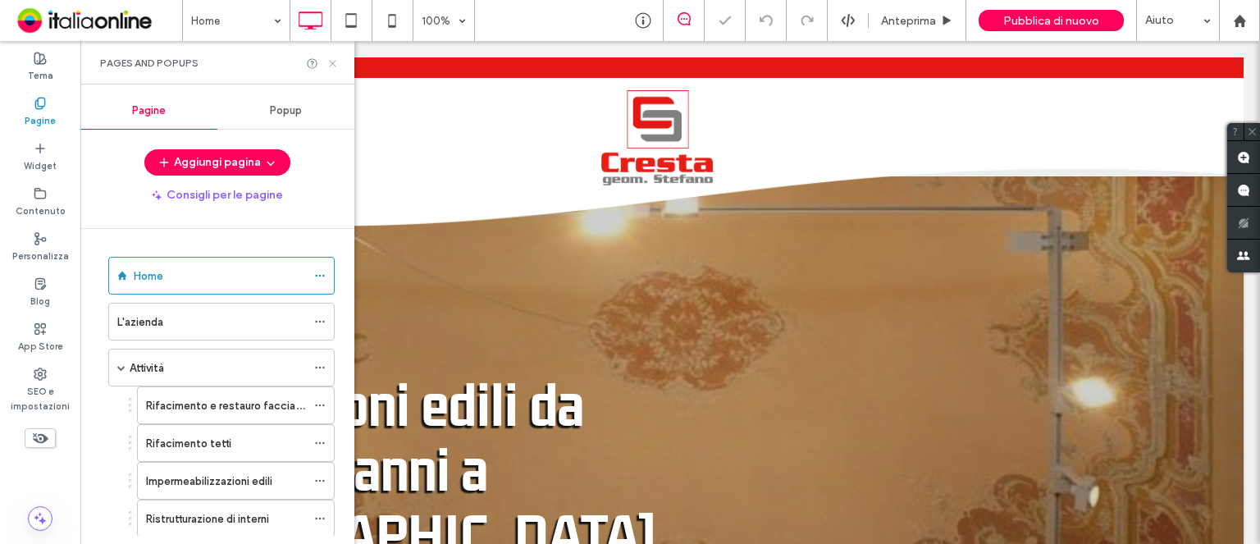
click at [333, 62] on use at bounding box center [332, 63] width 7 height 7
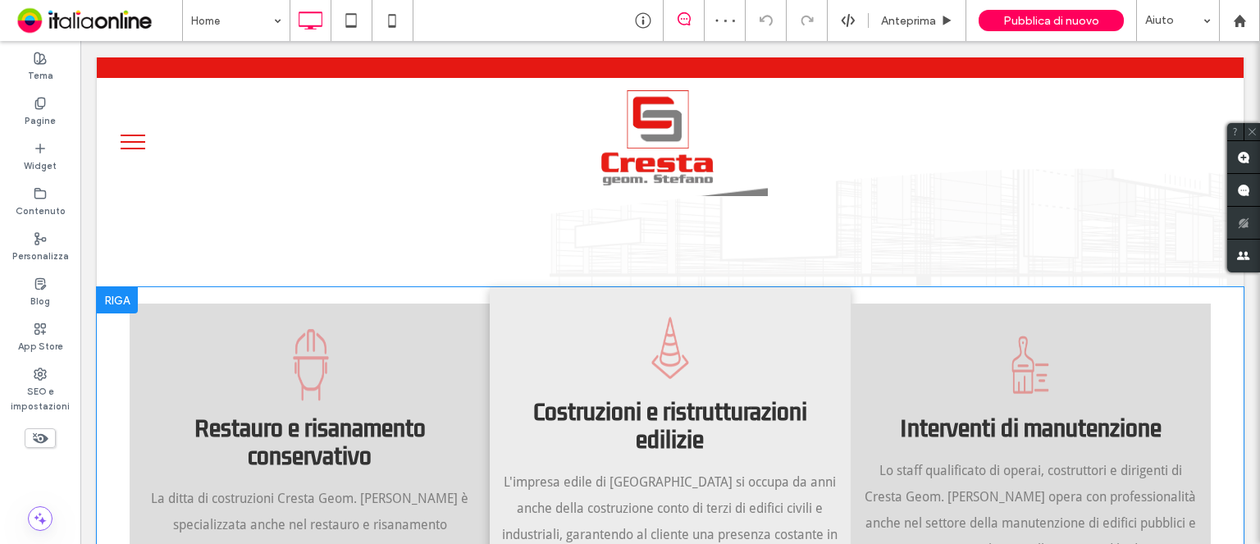
scroll to position [1230, 0]
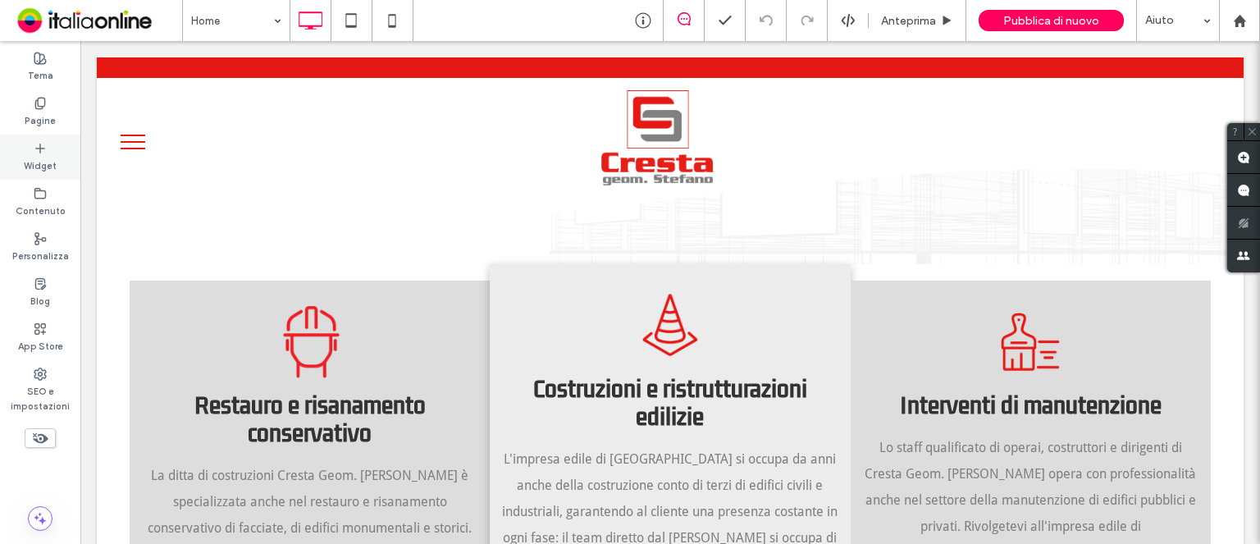
drag, startPoint x: 44, startPoint y: 112, endPoint x: 58, endPoint y: 166, distance: 55.9
click at [44, 112] on label "Pagine" at bounding box center [40, 119] width 31 height 18
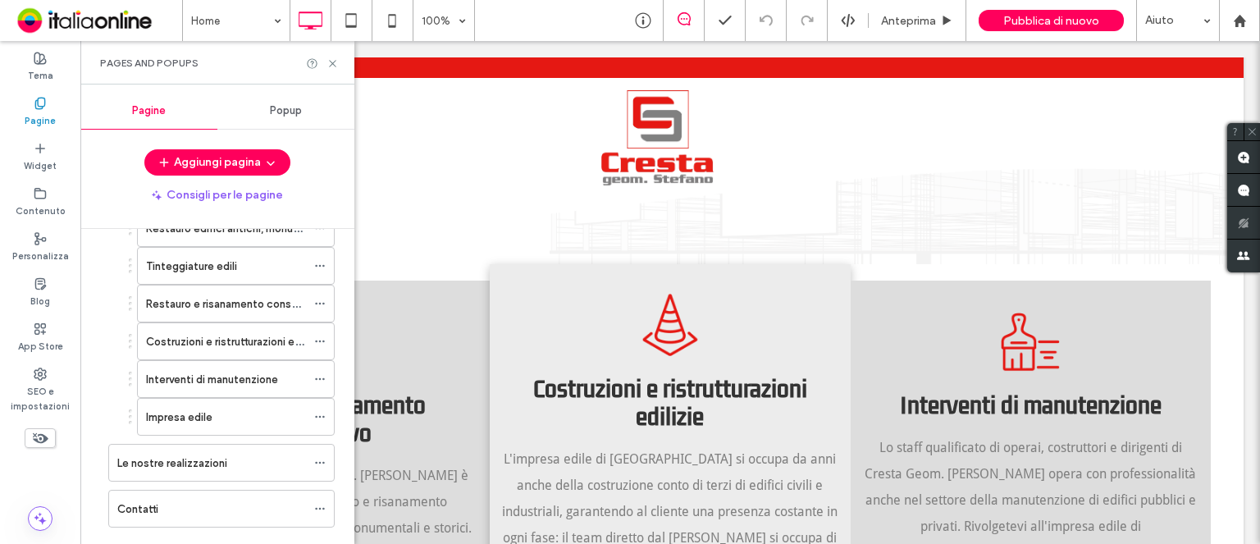
scroll to position [410, 0]
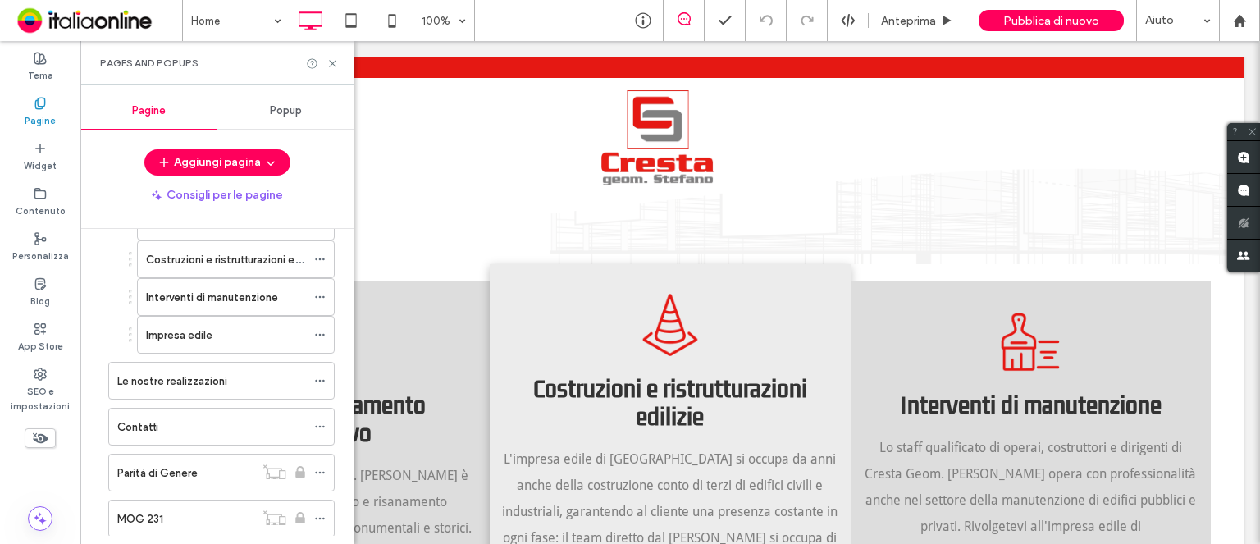
click at [144, 424] on label "Contatti" at bounding box center [137, 427] width 41 height 29
click at [331, 66] on icon at bounding box center [332, 63] width 12 height 12
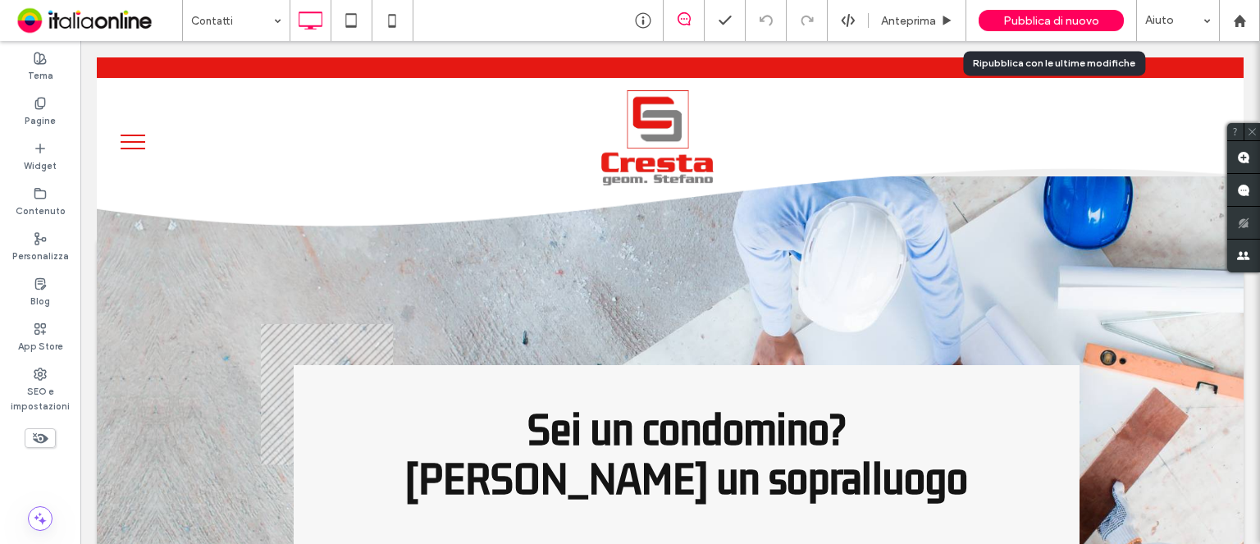
click at [1042, 28] on div "Pubblica di nuovo" at bounding box center [1050, 20] width 145 height 21
